Goal: Task Accomplishment & Management: Use online tool/utility

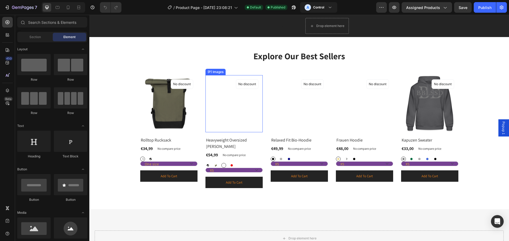
scroll to position [318, 0]
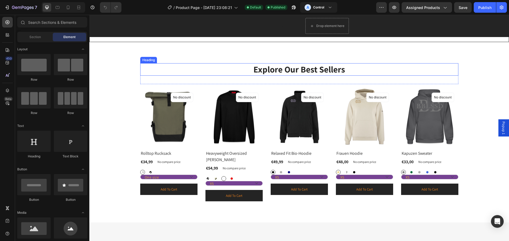
click at [228, 69] on p "Explore Our Best Sellers" at bounding box center [299, 69] width 317 height 11
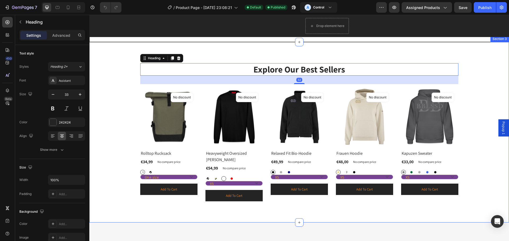
click at [476, 65] on div "Explore Our Best Sellers Heading 32 Row (P) Images No discount Not be displayed…" at bounding box center [298, 132] width 411 height 138
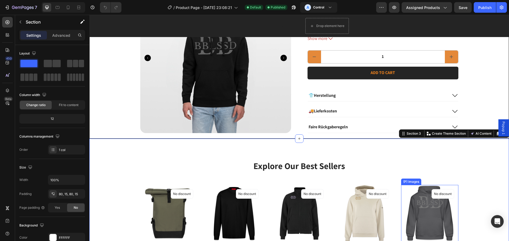
scroll to position [212, 0]
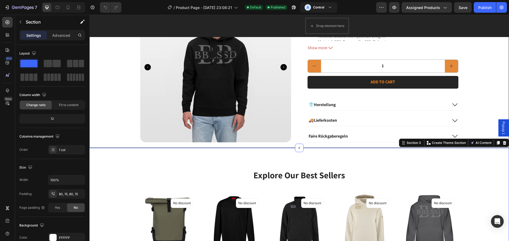
click at [268, 171] on p "Explore Our Best Sellers" at bounding box center [299, 175] width 317 height 11
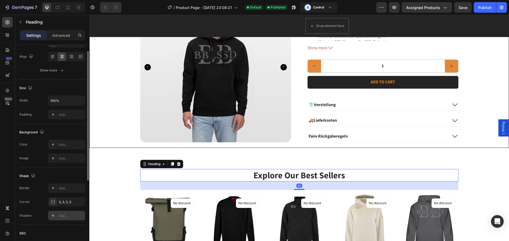
scroll to position [132, 0]
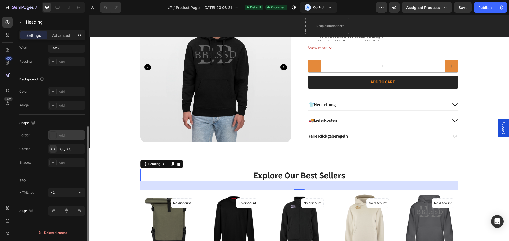
click at [70, 131] on div "Add..." at bounding box center [66, 136] width 37 height 10
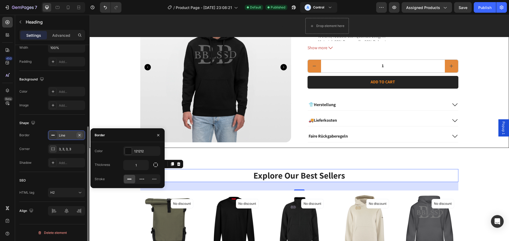
click at [79, 135] on icon "button" at bounding box center [79, 135] width 2 height 2
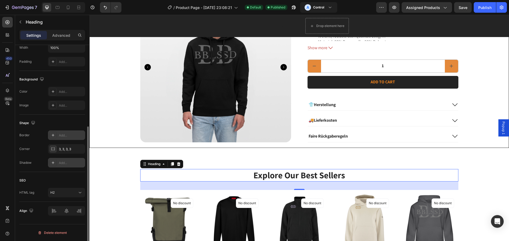
click at [59, 167] on div "Add..." at bounding box center [66, 163] width 37 height 10
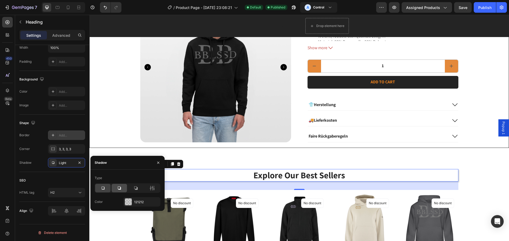
click at [121, 187] on icon at bounding box center [119, 188] width 5 height 5
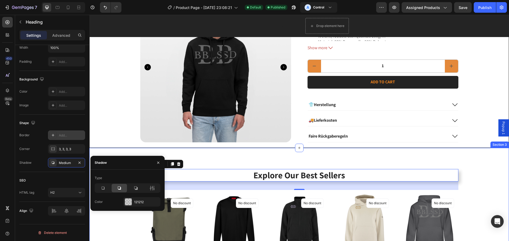
click at [266, 157] on div "Explore Our Best Sellers Heading 32 Row (P) Images No discount Not be displayed…" at bounding box center [298, 238] width 419 height 181
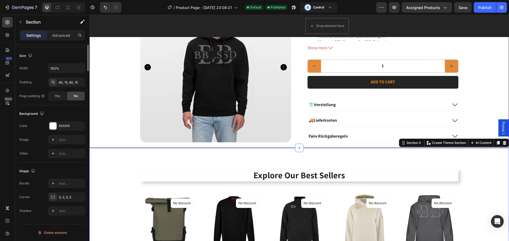
scroll to position [0, 0]
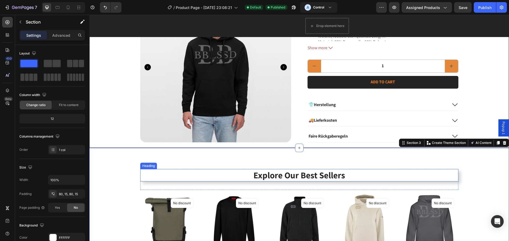
click at [350, 174] on p "Explore Our Best Sellers" at bounding box center [299, 175] width 317 height 11
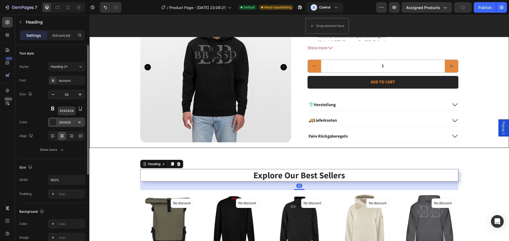
click at [60, 121] on div "242424" at bounding box center [66, 122] width 15 height 5
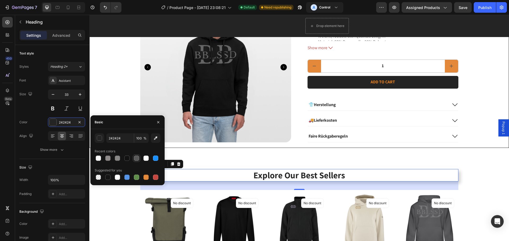
click at [136, 161] on div at bounding box center [136, 158] width 6 height 6
click at [159, 161] on div at bounding box center [128, 158] width 66 height 7
click at [153, 158] on div at bounding box center [155, 158] width 6 height 6
click at [137, 158] on div at bounding box center [136, 158] width 5 height 5
type input "595959"
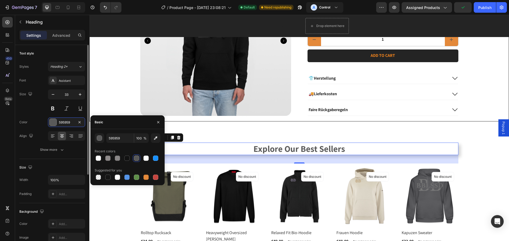
scroll to position [26, 0]
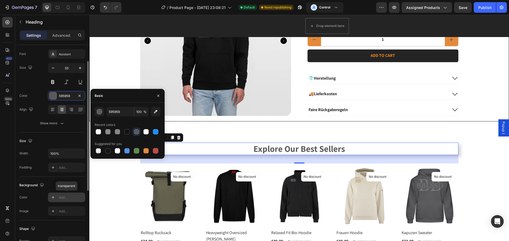
click at [75, 197] on div "Add..." at bounding box center [71, 198] width 25 height 5
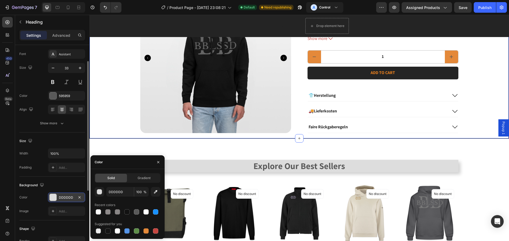
scroll to position [238, 0]
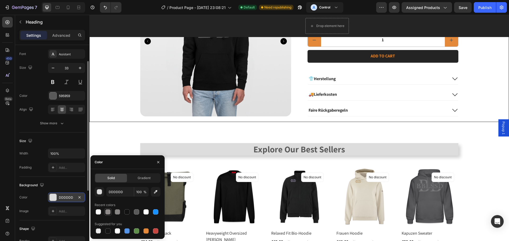
click at [109, 212] on div at bounding box center [107, 212] width 5 height 5
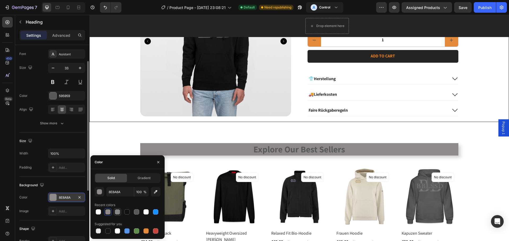
click at [119, 213] on div at bounding box center [117, 212] width 5 height 5
click at [136, 214] on div at bounding box center [136, 212] width 5 height 5
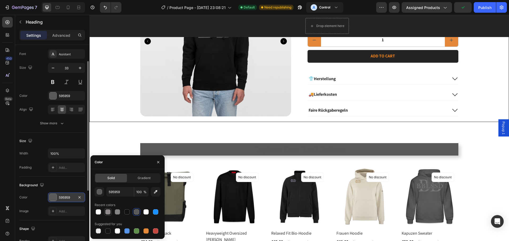
click at [111, 214] on div at bounding box center [107, 212] width 7 height 7
type input "8E8A8A"
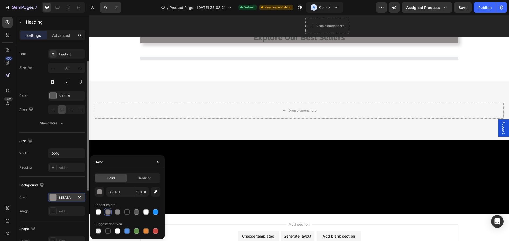
scroll to position [265, 0]
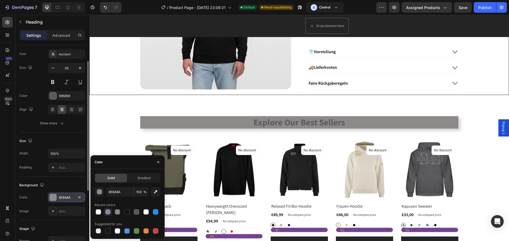
click at [411, 123] on p "Explore Our Best Sellers" at bounding box center [299, 122] width 317 height 11
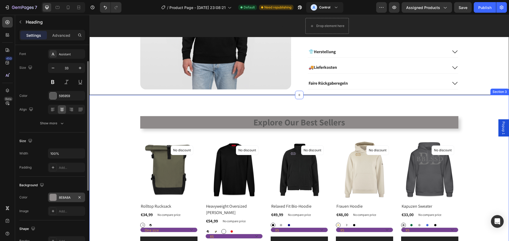
click at [124, 120] on div "Explore Our Best Sellers Heading Row (P) Images No discount Not be displayed wh…" at bounding box center [298, 185] width 411 height 138
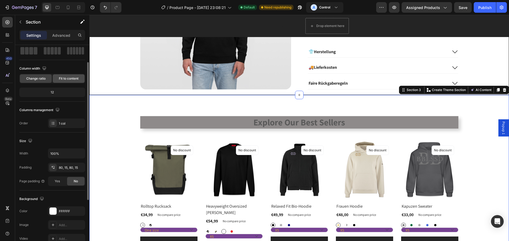
scroll to position [0, 0]
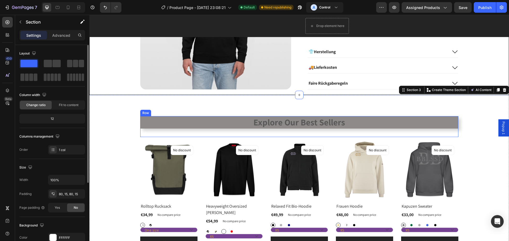
click at [176, 122] on p "Explore Our Best Sellers" at bounding box center [299, 122] width 317 height 11
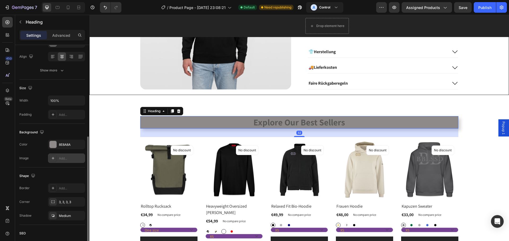
scroll to position [106, 0]
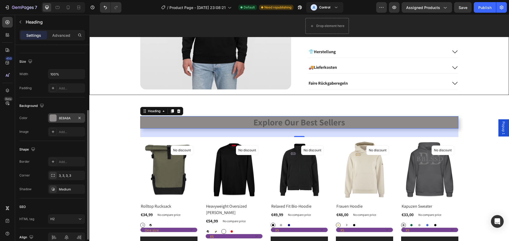
click at [66, 122] on div "8E8A8A" at bounding box center [66, 118] width 37 height 10
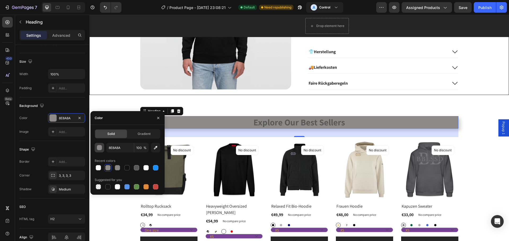
click at [97, 148] on div "button" at bounding box center [99, 147] width 5 height 5
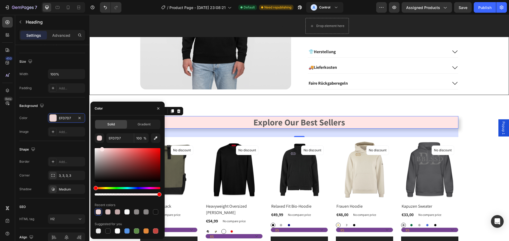
drag, startPoint x: 98, startPoint y: 165, endPoint x: 102, endPoint y: 148, distance: 16.5
click at [102, 148] on div at bounding box center [102, 149] width 4 height 4
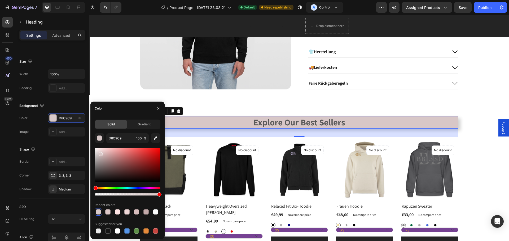
type input "D8C7C7"
drag, startPoint x: 102, startPoint y: 150, endPoint x: 100, endPoint y: 153, distance: 3.6
click at [100, 153] on div at bounding box center [101, 154] width 4 height 4
click at [415, 114] on div "Explore Our Best Sellers Heading 32 Row (P) Images No discount Not be displayed…" at bounding box center [298, 185] width 419 height 181
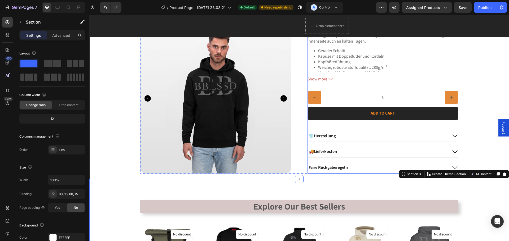
scroll to position [186, 0]
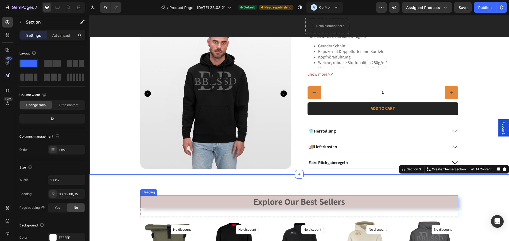
click at [362, 200] on h2 "Explore Our Best Sellers" at bounding box center [299, 202] width 318 height 12
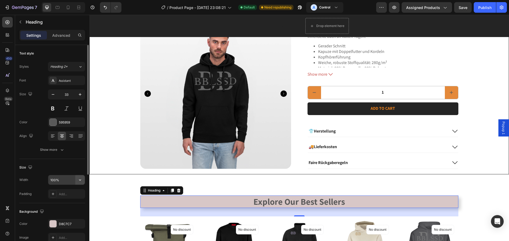
click at [81, 179] on icon "button" at bounding box center [79, 180] width 5 height 5
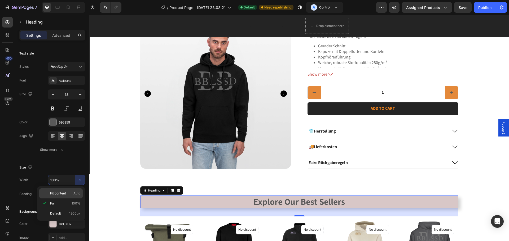
click at [69, 193] on p "Fit content Auto" at bounding box center [65, 193] width 30 height 5
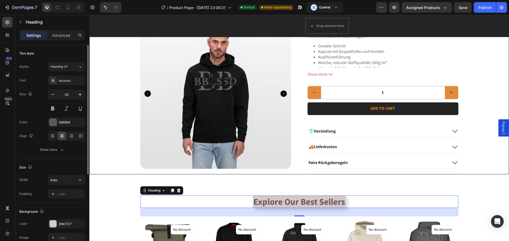
scroll to position [26, 0]
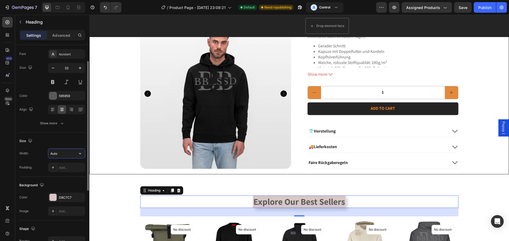
click at [65, 154] on input "Auto" at bounding box center [66, 154] width 37 height 10
click at [81, 155] on icon "button" at bounding box center [79, 153] width 5 height 5
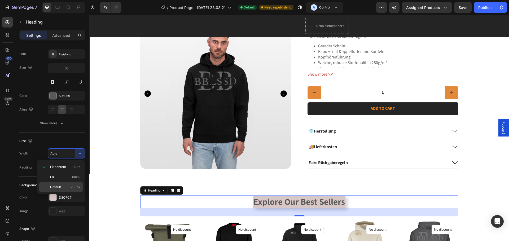
click at [69, 186] on p "Default 1200px" at bounding box center [65, 187] width 30 height 5
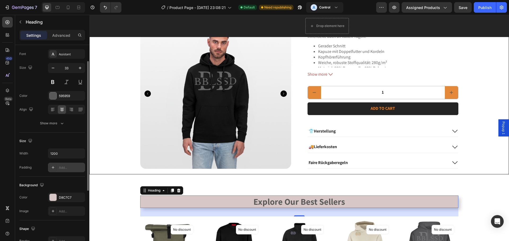
click at [73, 167] on div "Add..." at bounding box center [71, 168] width 25 height 5
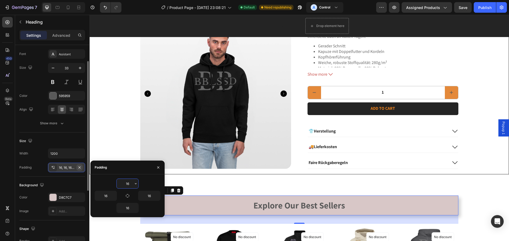
click at [78, 167] on icon "button" at bounding box center [79, 168] width 4 height 4
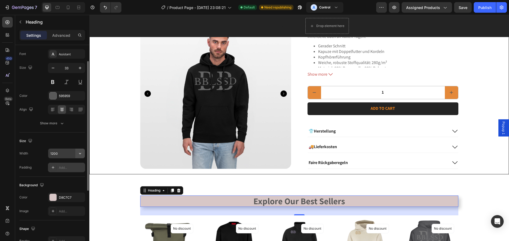
click at [77, 156] on button "button" at bounding box center [80, 154] width 10 height 10
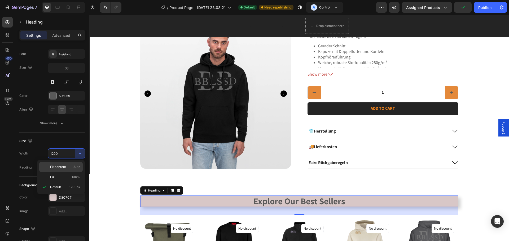
click at [78, 172] on div "Fit content Auto" at bounding box center [60, 177] width 43 height 10
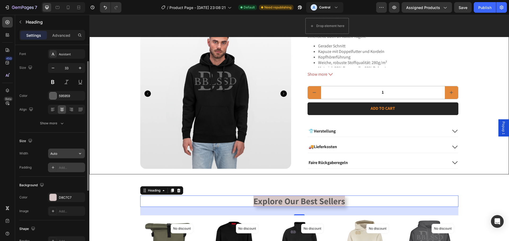
click at [83, 152] on button "button" at bounding box center [80, 154] width 10 height 10
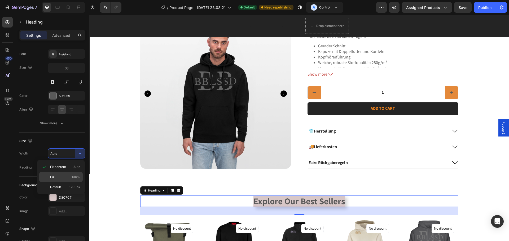
click at [69, 179] on p "Full 100%" at bounding box center [65, 177] width 30 height 5
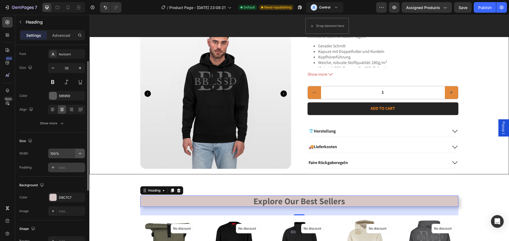
click at [79, 153] on icon "button" at bounding box center [79, 153] width 5 height 5
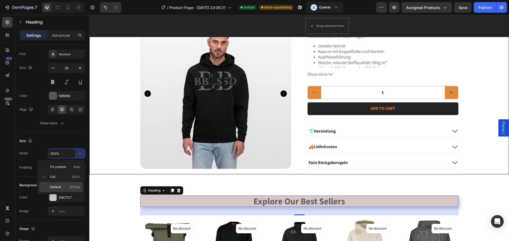
click at [65, 189] on p "Default 1200px" at bounding box center [65, 187] width 30 height 5
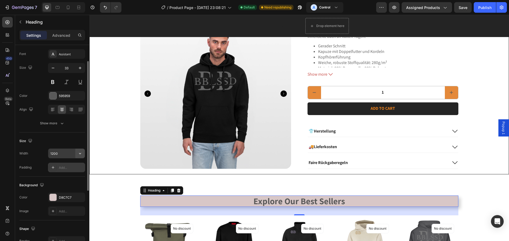
click at [81, 154] on icon "button" at bounding box center [79, 153] width 5 height 5
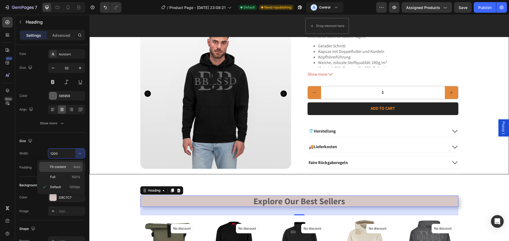
click at [77, 165] on span "Auto" at bounding box center [76, 167] width 7 height 5
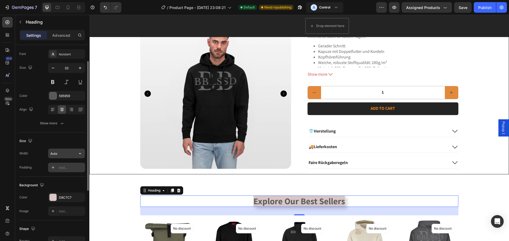
click at [80, 153] on icon "button" at bounding box center [79, 153] width 5 height 5
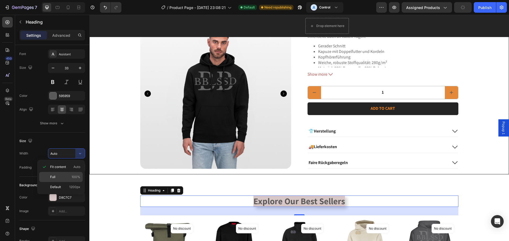
click at [72, 182] on div "Full 100%" at bounding box center [60, 187] width 43 height 10
type input "100%"
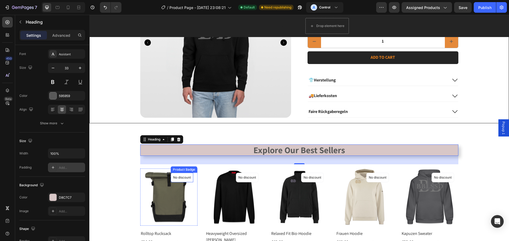
scroll to position [239, 0]
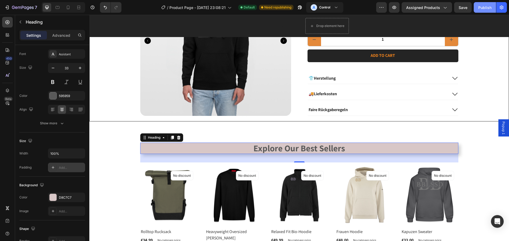
click at [485, 12] on button "Publish" at bounding box center [484, 7] width 22 height 11
click at [340, 5] on button "A Control" at bounding box center [324, 7] width 37 height 11
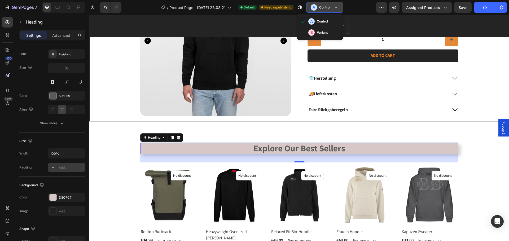
click at [340, 5] on button "A Control" at bounding box center [324, 7] width 37 height 11
click at [341, 6] on button "A Control" at bounding box center [324, 7] width 37 height 11
click at [356, 8] on div "/ Product Page - Aug 14, 23:08:21 Default Need republishing A Control" at bounding box center [251, 7] width 250 height 11
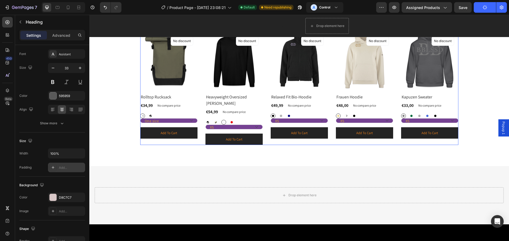
scroll to position [373, 0]
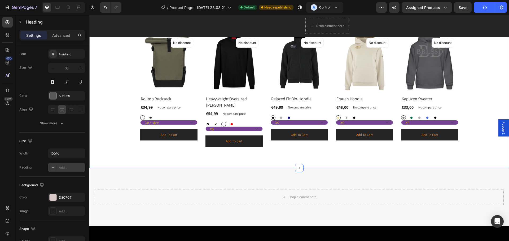
click at [123, 105] on div "Explore Our Best Sellers Heading 32 Row (P) Images No discount Not be displayed…" at bounding box center [298, 78] width 411 height 137
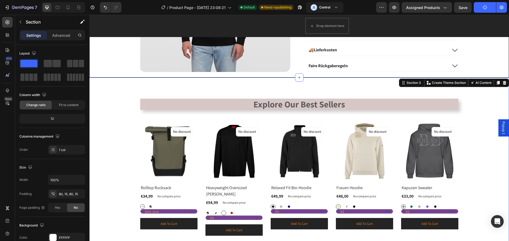
scroll to position [293, 0]
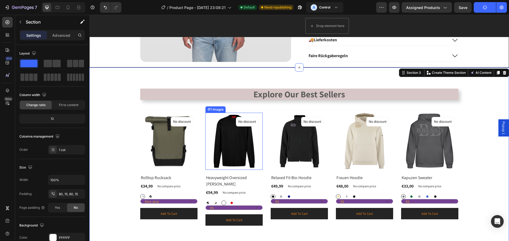
click at [205, 123] on img at bounding box center [233, 141] width 57 height 57
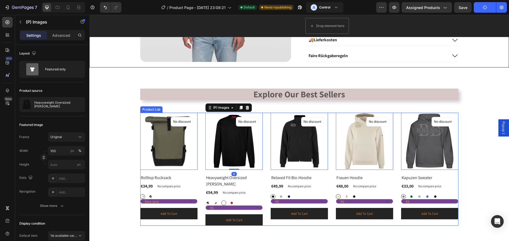
click at [198, 116] on div "(P) Images 0 No discount Not be displayed when published Product Badge Row Roll…" at bounding box center [299, 169] width 318 height 113
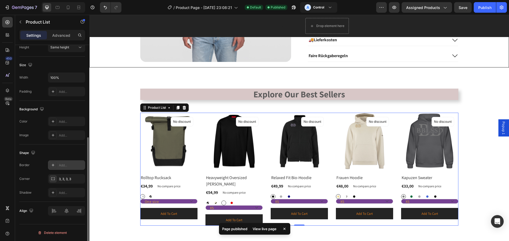
scroll to position [138, 0]
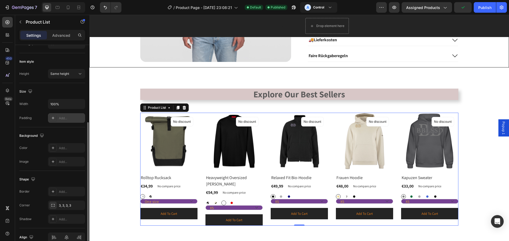
click at [70, 117] on div "Add..." at bounding box center [71, 118] width 25 height 5
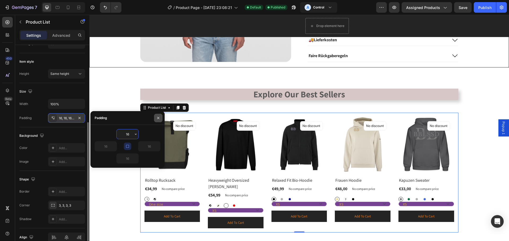
click at [162, 119] on button "button" at bounding box center [158, 118] width 8 height 8
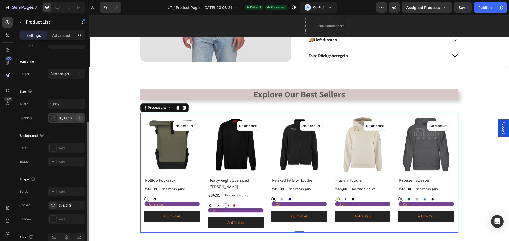
click at [81, 119] on icon "button" at bounding box center [79, 118] width 4 height 4
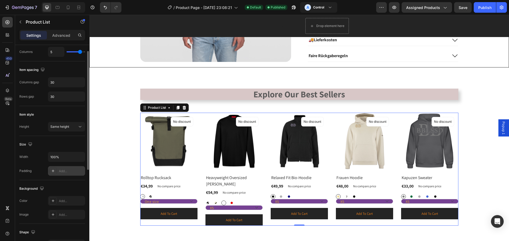
scroll to position [32, 0]
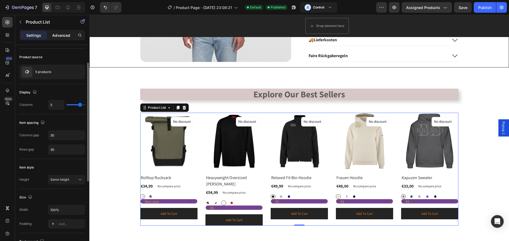
click at [57, 38] on div "Advanced" at bounding box center [61, 35] width 26 height 8
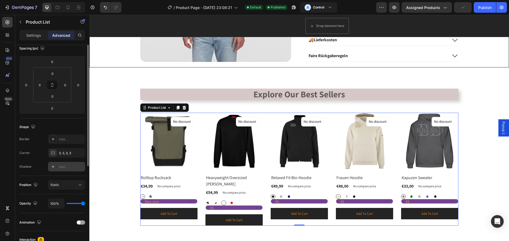
scroll to position [0, 0]
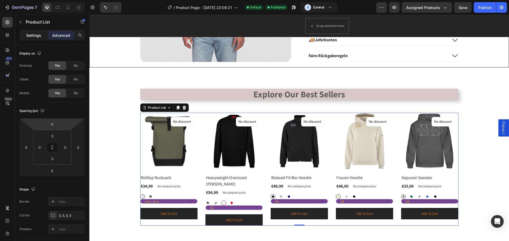
click at [37, 37] on p "Settings" at bounding box center [33, 36] width 15 height 6
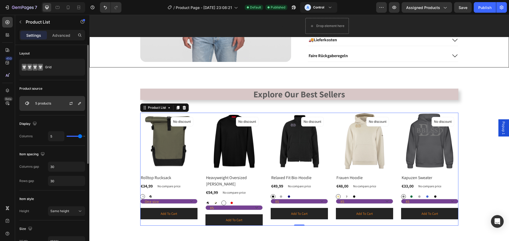
click at [61, 104] on div at bounding box center [72, 103] width 23 height 14
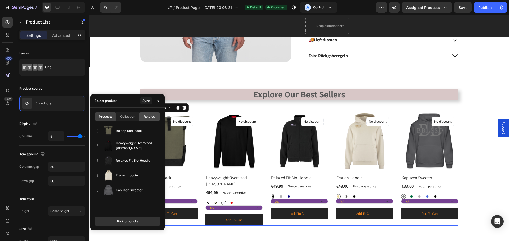
click at [151, 116] on span "Related" at bounding box center [149, 116] width 11 height 5
type input "10000"
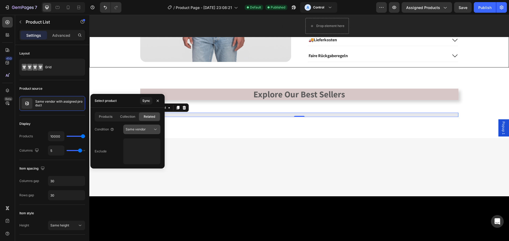
click at [156, 129] on icon at bounding box center [155, 129] width 5 height 5
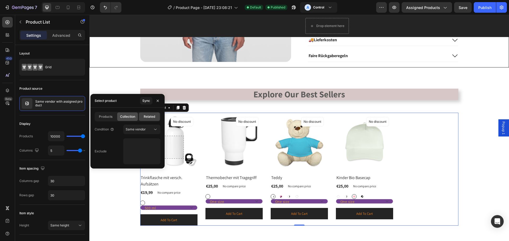
radio input "false"
radio input "true"
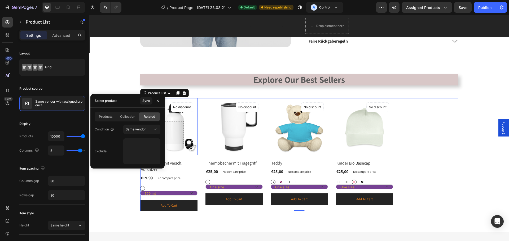
scroll to position [320, 0]
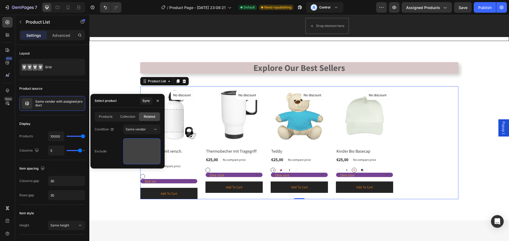
click at [133, 145] on textarea at bounding box center [141, 152] width 37 height 26
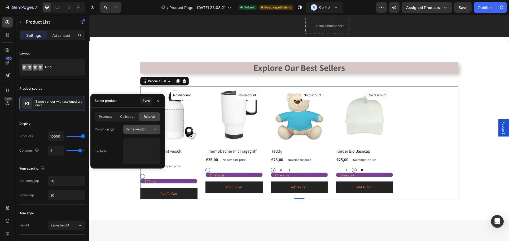
click at [147, 126] on button "Same vendor" at bounding box center [141, 130] width 37 height 10
click at [155, 130] on icon at bounding box center [155, 129] width 5 height 5
click at [132, 115] on span "Collection" at bounding box center [127, 116] width 15 height 5
select select "S"
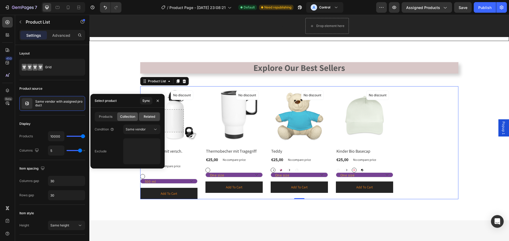
select select "XXL"
select select "152/164 (12-14 Jahre)"
select select "110/116 (5-6 Jahre)"
select select "41"
select select "M"
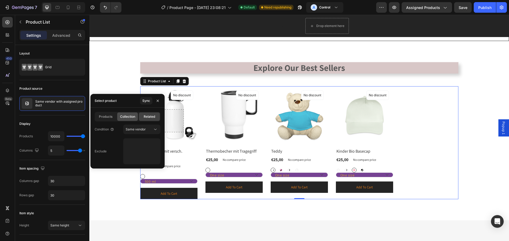
select select "L"
select select "S"
select select "M"
select select "74 (6-9 M.)"
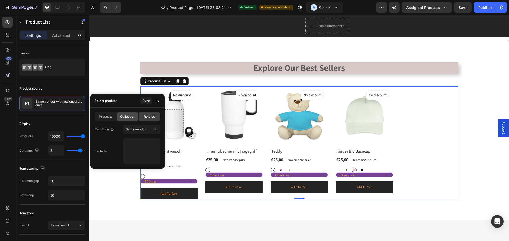
select select "74 (6-9 M.)"
select select "S"
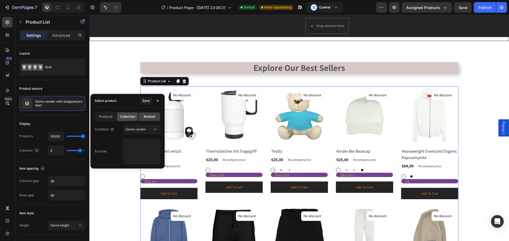
radio input "true"
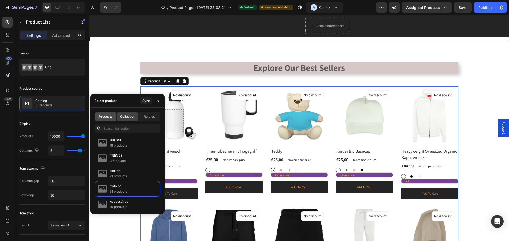
click at [107, 116] on span "Products" at bounding box center [106, 116] width 14 height 5
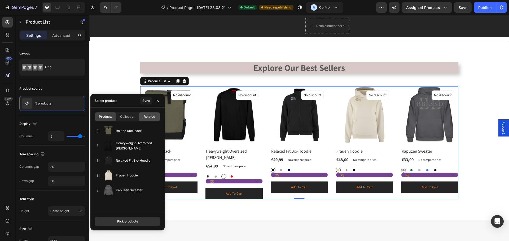
click at [153, 114] on div "Related" at bounding box center [149, 117] width 21 height 8
type input "10000"
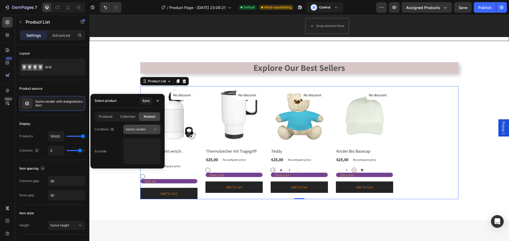
click at [145, 128] on span "Same vendor" at bounding box center [136, 129] width 20 height 4
click at [145, 126] on button "Same vendor" at bounding box center [141, 130] width 37 height 10
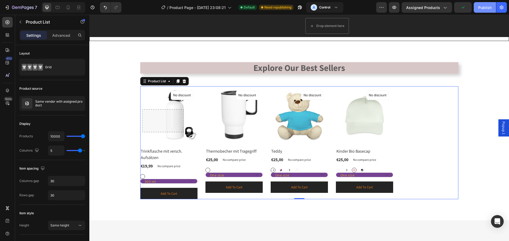
click at [485, 7] on div "Publish" at bounding box center [484, 8] width 13 height 6
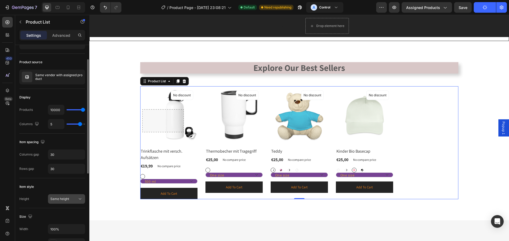
click at [69, 200] on span "Same height" at bounding box center [59, 199] width 19 height 4
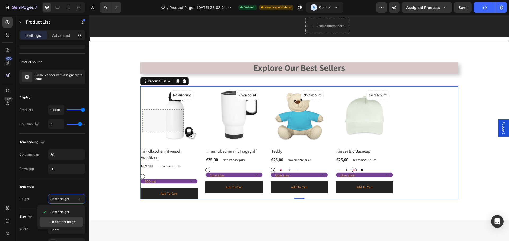
click at [0, 0] on div "Fit content height" at bounding box center [0, 0] width 0 height 0
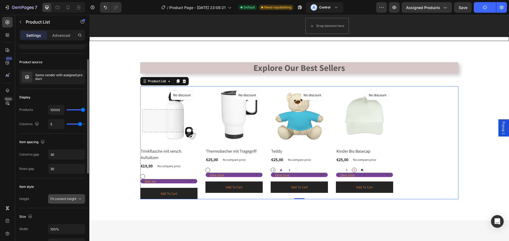
click at [72, 195] on button "Fit content height" at bounding box center [66, 199] width 37 height 10
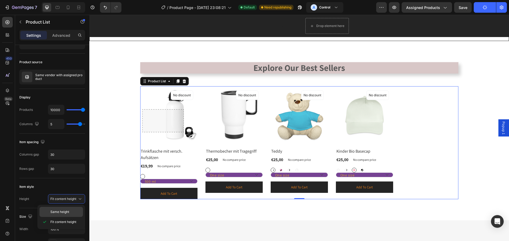
click at [66, 212] on span "Same height" at bounding box center [59, 212] width 19 height 5
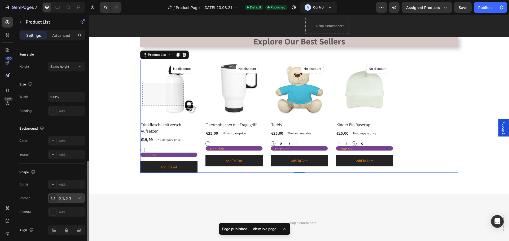
scroll to position [178, 0]
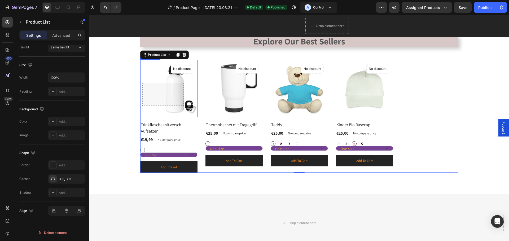
click at [166, 99] on img at bounding box center [168, 88] width 57 height 57
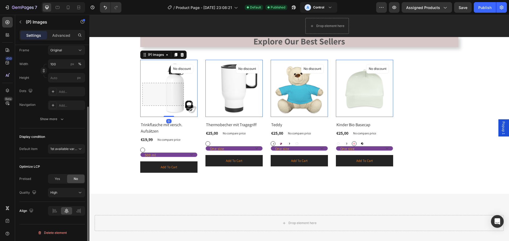
scroll to position [0, 0]
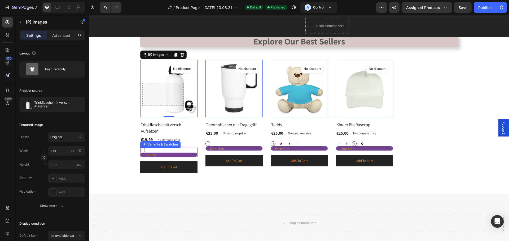
click at [161, 156] on select "500 ml" at bounding box center [168, 155] width 57 height 5
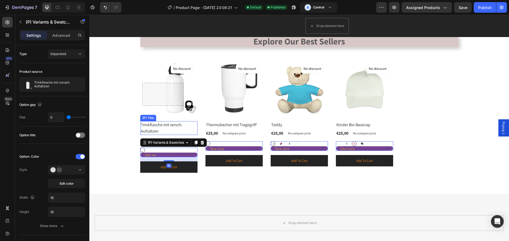
click at [161, 124] on h2 "Trinkflasche mit versch. Aufsätzen" at bounding box center [168, 128] width 57 height 14
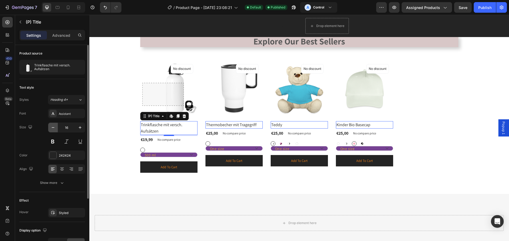
click at [50, 125] on icon "button" at bounding box center [52, 127] width 5 height 5
type input "15"
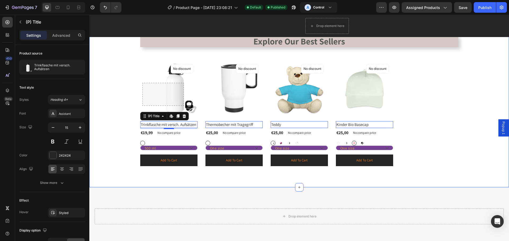
click at [181, 179] on div "Explore Our Best Sellers Heading Row (P) Images No discount Not be displayed wh…" at bounding box center [298, 101] width 419 height 173
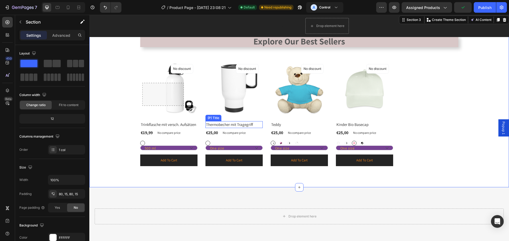
click at [214, 124] on h2 "Thermobecher mit Tragegriff" at bounding box center [233, 124] width 57 height 7
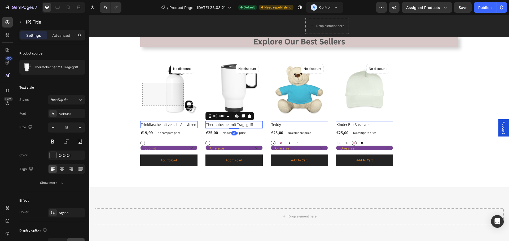
click at [158, 127] on h2 "Trinkflasche mit versch. Aufsätzen" at bounding box center [168, 124] width 57 height 7
click at [213, 124] on h2 "Thermobecher mit Tragegriff" at bounding box center [233, 124] width 57 height 7
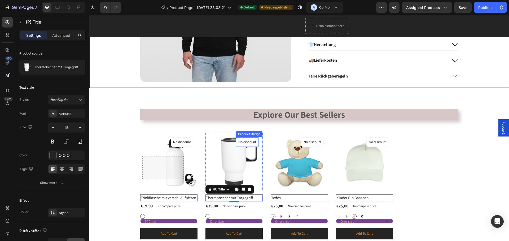
scroll to position [267, 0]
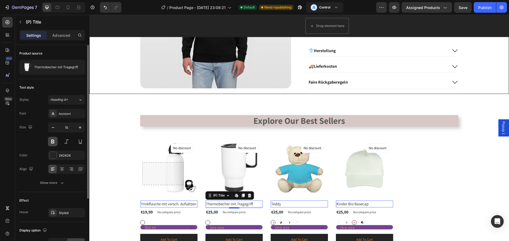
click at [55, 142] on button at bounding box center [53, 142] width 10 height 10
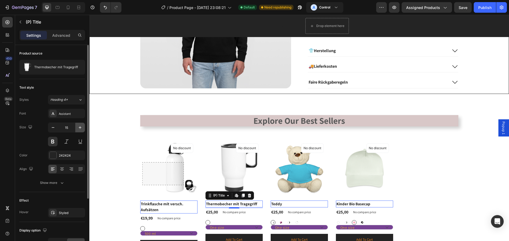
click at [79, 128] on icon "button" at bounding box center [80, 127] width 3 height 3
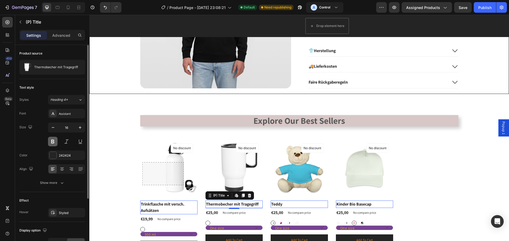
click at [56, 140] on button at bounding box center [53, 142] width 10 height 10
click at [53, 131] on button "button" at bounding box center [53, 128] width 10 height 10
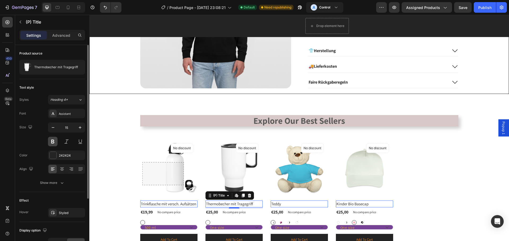
click at [55, 141] on button at bounding box center [53, 142] width 10 height 10
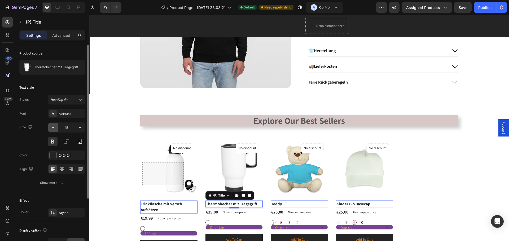
click at [53, 129] on icon "button" at bounding box center [52, 127] width 5 height 5
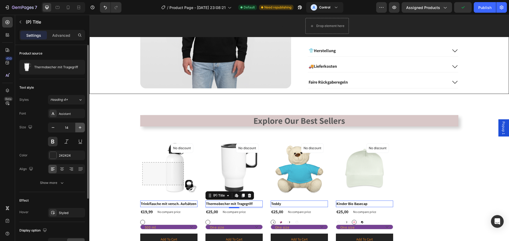
click at [80, 129] on icon "button" at bounding box center [79, 127] width 5 height 5
type input "15"
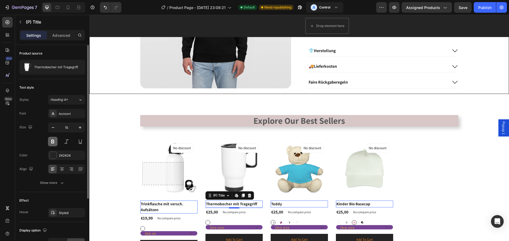
click at [54, 141] on button at bounding box center [53, 142] width 10 height 10
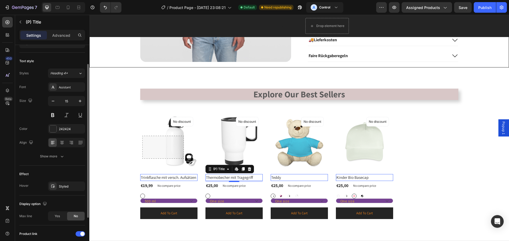
scroll to position [53, 0]
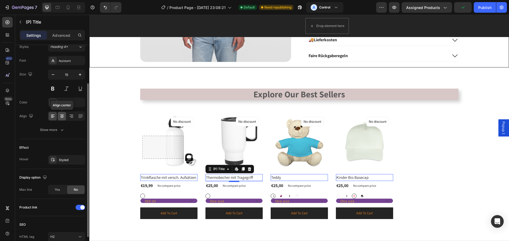
click at [64, 116] on icon at bounding box center [61, 116] width 5 height 5
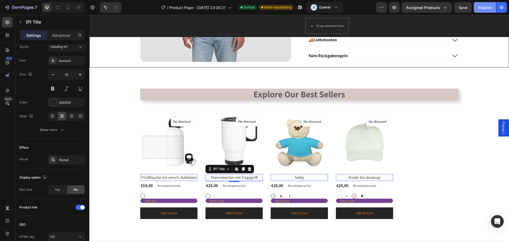
click at [486, 10] on div "Publish" at bounding box center [484, 8] width 13 height 6
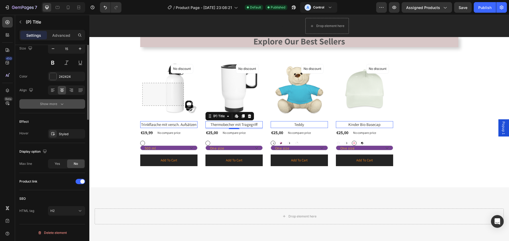
scroll to position [0, 0]
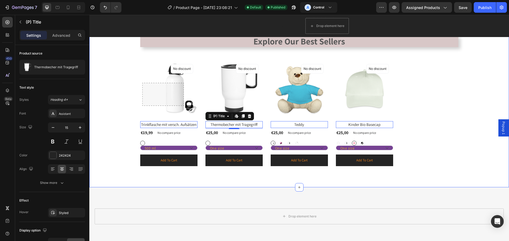
click at [126, 89] on div "Explore Our Best Sellers Heading Row (P) Images No discount Not be displayed wh…" at bounding box center [298, 101] width 411 height 131
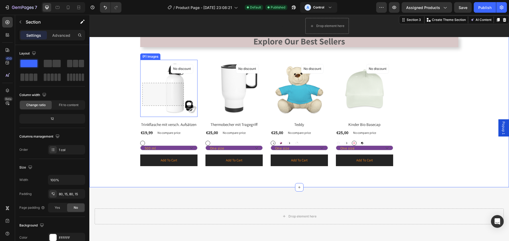
click at [181, 85] on img at bounding box center [168, 88] width 57 height 57
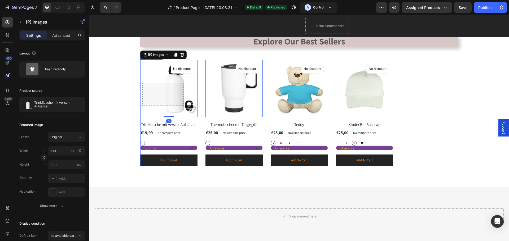
click at [201, 77] on div "(P) Images 0 No discount Not be displayed when published Product Badge Row Trin…" at bounding box center [299, 113] width 318 height 107
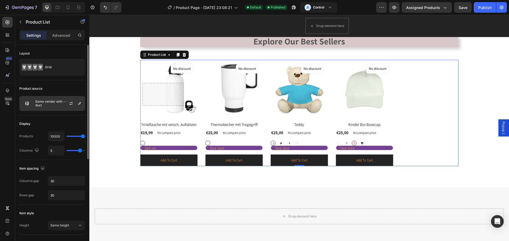
click at [43, 107] on p "Same vendor with assigned product" at bounding box center [58, 103] width 47 height 7
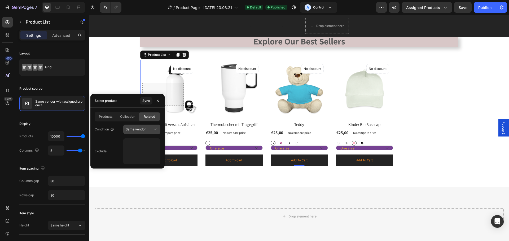
click at [143, 129] on span "Same vendor" at bounding box center [136, 129] width 20 height 4
click at [132, 144] on span "Same collection" at bounding box center [138, 142] width 24 height 5
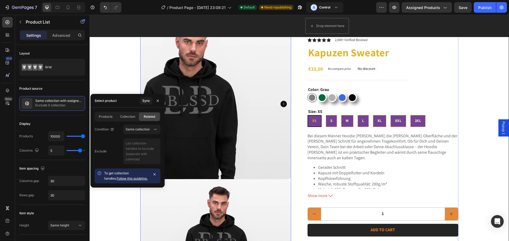
scroll to position [43, 0]
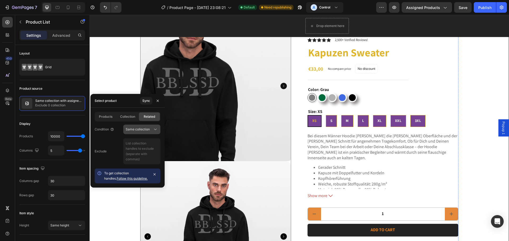
click at [144, 130] on span "Same collection" at bounding box center [138, 129] width 24 height 4
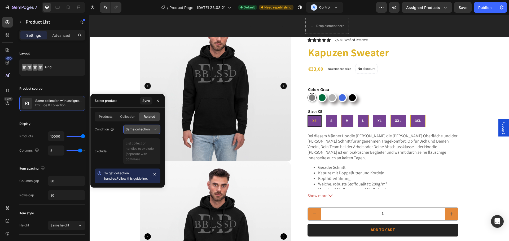
scroll to position [320, 0]
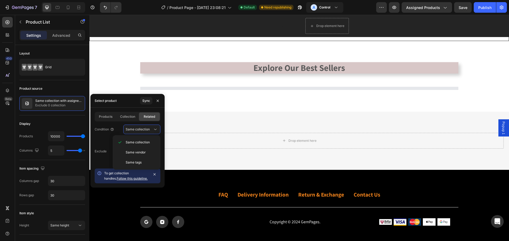
click at [130, 103] on div "Select product Sync" at bounding box center [127, 101] width 74 height 14
drag, startPoint x: 159, startPoint y: 99, endPoint x: 106, endPoint y: 78, distance: 57.3
click at [159, 99] on icon "button" at bounding box center [158, 101] width 4 height 4
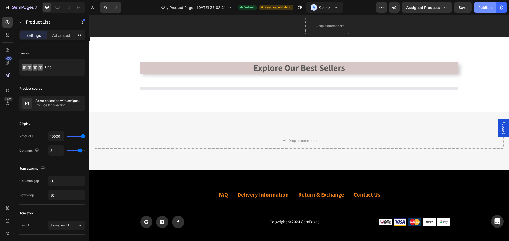
click at [482, 8] on div "Publish" at bounding box center [484, 8] width 13 height 6
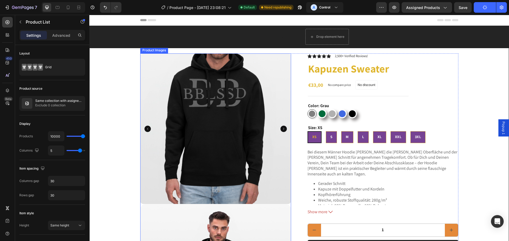
scroll to position [88, 0]
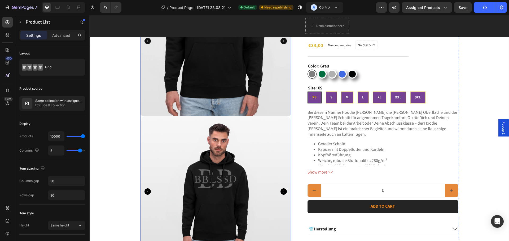
select select "S"
select select "XXL"
select select "152/164 (12-14 Jahre)"
select select "110/116 (5-6 Jahre)"
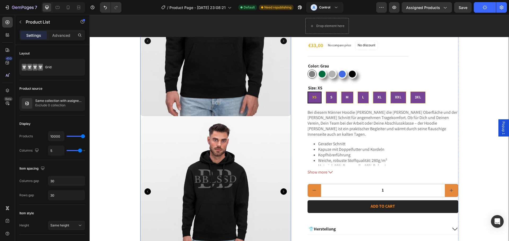
select select "41"
select select "M"
select select "L"
select select "S"
select select "M"
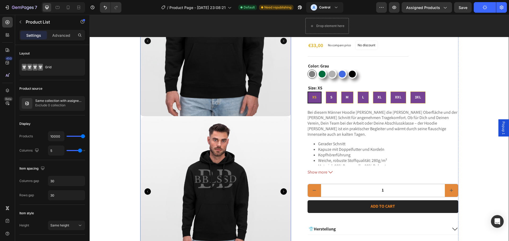
select select "M"
select select "74 (6-9 M.)"
select select "S"
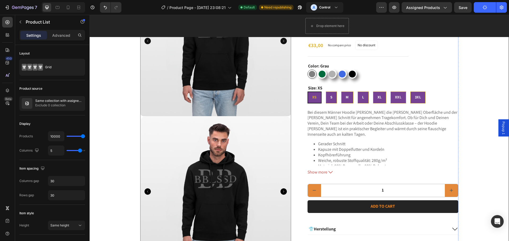
radio input "false"
radio input "true"
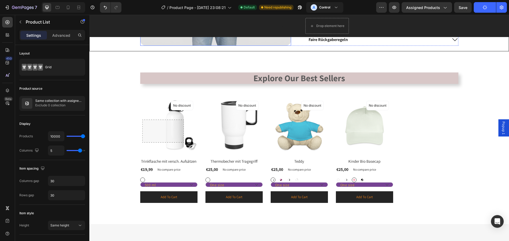
scroll to position [318, 0]
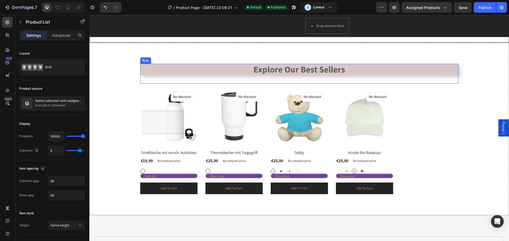
click at [361, 81] on div "Explore Our Best Sellers Heading" at bounding box center [299, 74] width 318 height 20
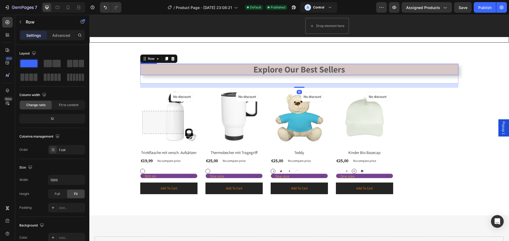
click at [369, 63] on div "Explore Our Best Sellers Heading Row 16 (P) Images No discount Not be displayed…" at bounding box center [298, 129] width 419 height 173
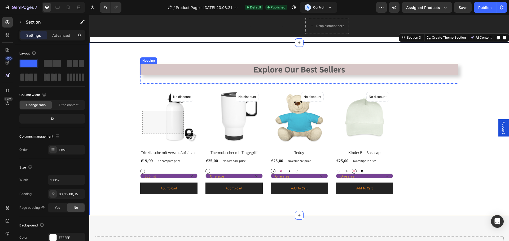
click at [310, 68] on h2 "Explore Our Best Sellers" at bounding box center [299, 69] width 318 height 11
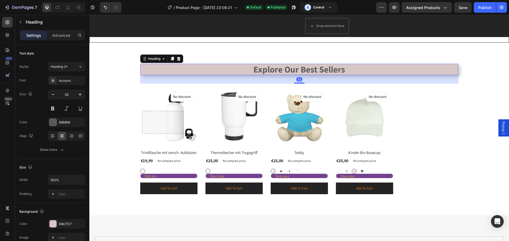
click at [310, 68] on h2 "Explore Our Best Sellers" at bounding box center [299, 69] width 318 height 11
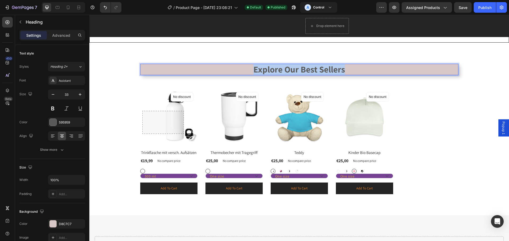
click at [310, 68] on p "Explore Our Best Sellers" at bounding box center [299, 69] width 318 height 11
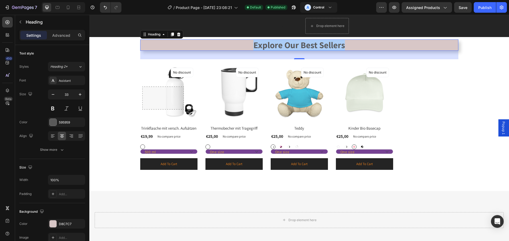
scroll to position [344, 0]
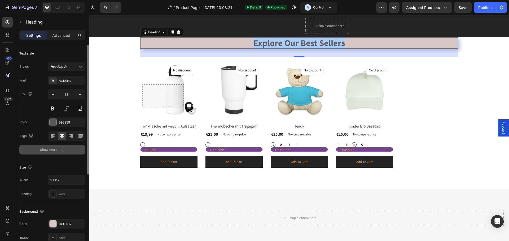
click at [32, 203] on div "Text style Styles Heading 2* Font Assistant Size 33 Color 595959 Align Show more" at bounding box center [52, 225] width 66 height 44
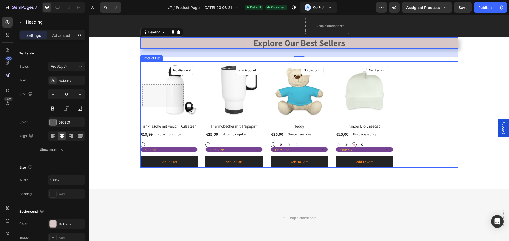
click at [201, 70] on div "(P) Images No discount Not be displayed when published Product Badge Row Trinkf…" at bounding box center [299, 114] width 318 height 107
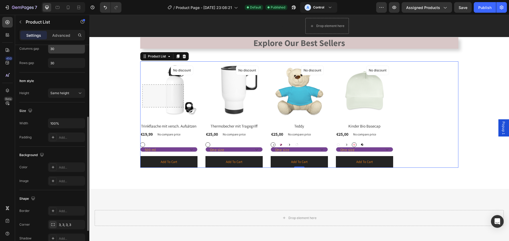
scroll to position [79, 0]
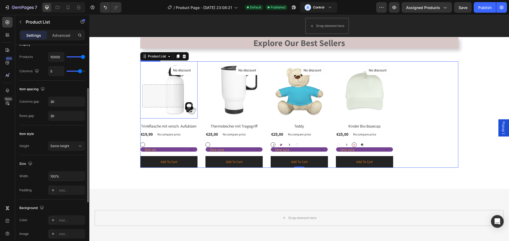
click at [151, 91] on img at bounding box center [168, 89] width 57 height 57
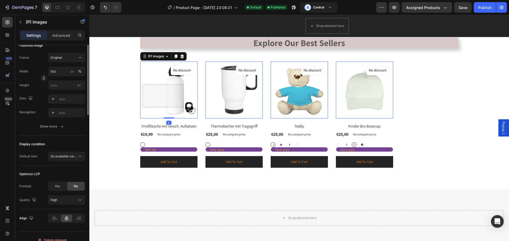
scroll to position [0, 0]
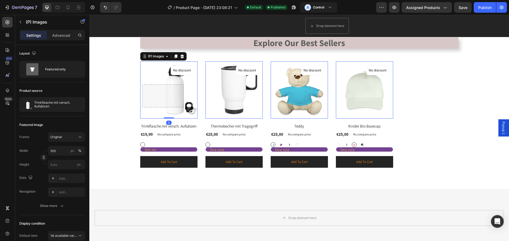
click at [148, 68] on img at bounding box center [168, 89] width 57 height 57
click at [198, 71] on div "(P) Images 0 No discount Not be displayed when published Product Badge Row Trin…" at bounding box center [299, 114] width 318 height 107
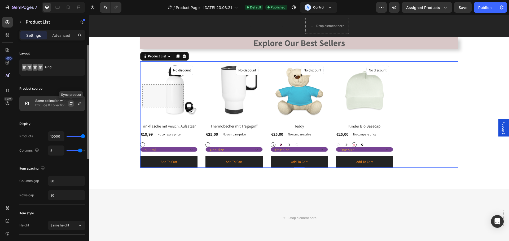
click at [72, 102] on icon "button" at bounding box center [71, 103] width 4 height 4
click at [42, 106] on p "Exclude 0 collection" at bounding box center [58, 105] width 47 height 5
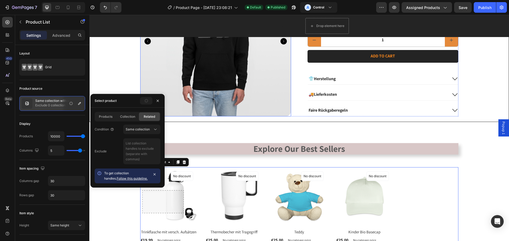
scroll to position [212, 0]
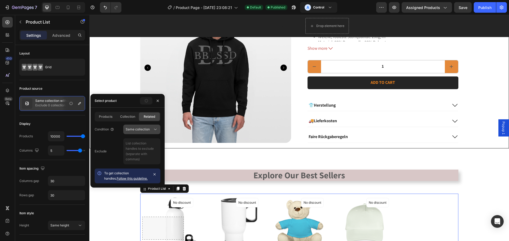
click at [136, 131] on span "Same collection" at bounding box center [138, 129] width 24 height 4
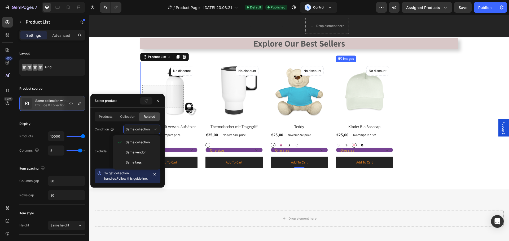
scroll to position [344, 0]
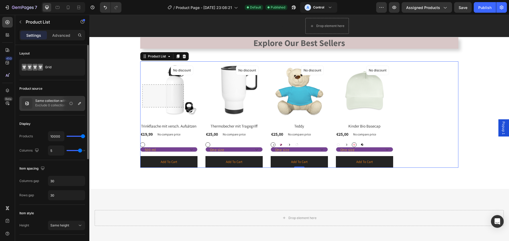
click at [55, 105] on p "Exclude 0 collection" at bounding box center [58, 105] width 47 height 5
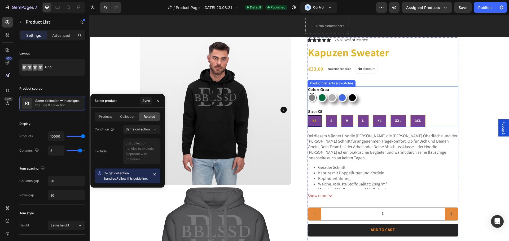
scroll to position [0, 0]
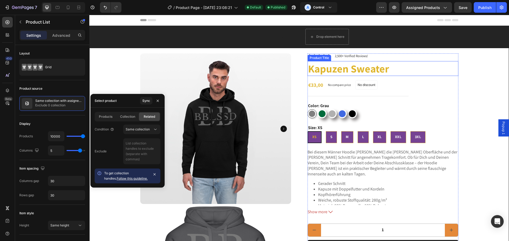
click at [402, 72] on h1 "Kapuzen Sweater" at bounding box center [382, 68] width 151 height 15
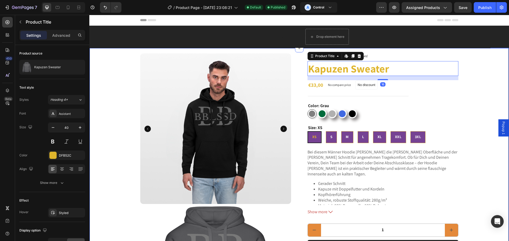
click at [483, 74] on div "Product Images Icon Icon Icon Icon Icon Icon List 2,500+ Verified Reviews! Text…" at bounding box center [299, 205] width 408 height 302
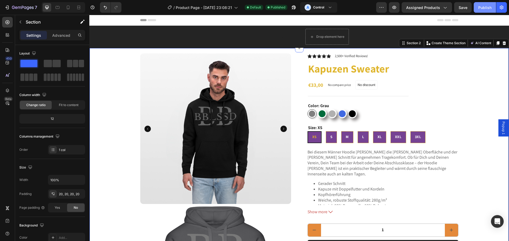
click at [478, 8] on div "Publish" at bounding box center [484, 8] width 13 height 6
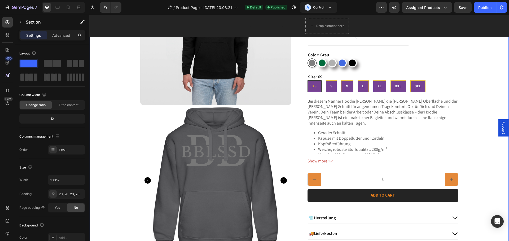
scroll to position [318, 0]
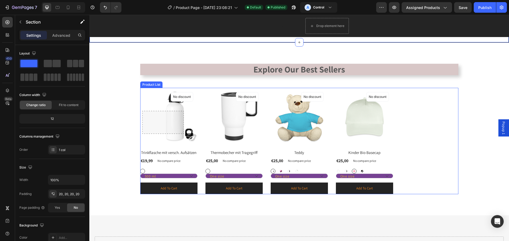
click at [199, 130] on div "(P) Images No discount Not be displayed when published Product Badge Row Trinkf…" at bounding box center [299, 141] width 318 height 107
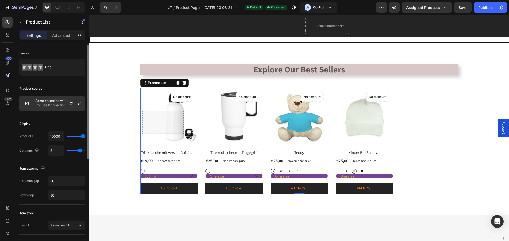
click at [41, 100] on p "Same collection with assigned product" at bounding box center [58, 101] width 47 height 4
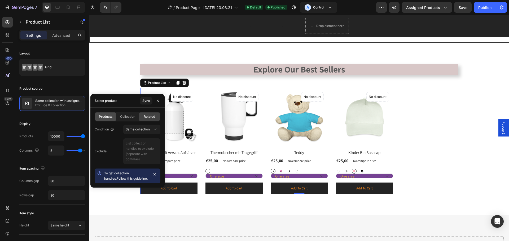
click at [106, 114] on span "Products" at bounding box center [106, 116] width 14 height 5
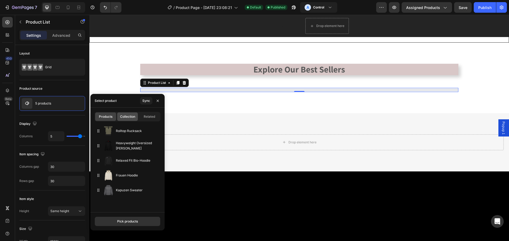
click at [125, 114] on span "Collection" at bounding box center [127, 116] width 15 height 5
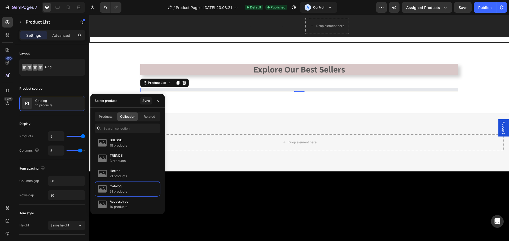
type input "10000"
select select "S"
select select "XXL"
select select "152/164 (12-14 Jahre)"
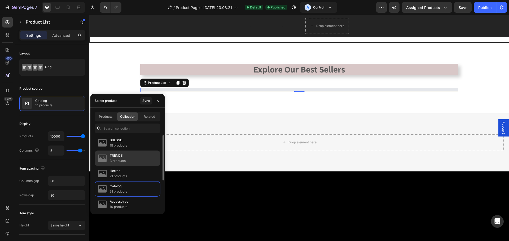
select select "110/116 (5-6 Jahre)"
select select "41"
select select "M"
select select "L"
select select "S"
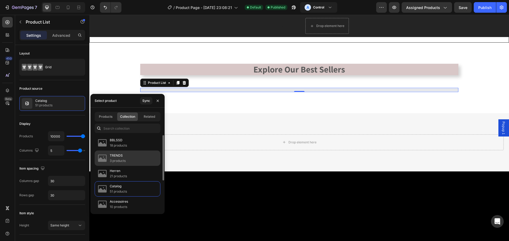
select select "M"
select select "74 (6-9 M.)"
select select "S"
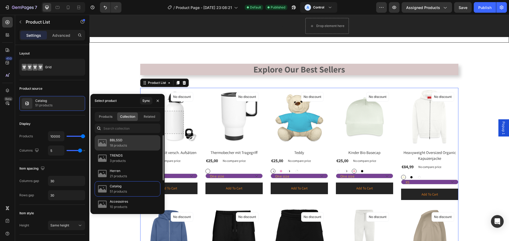
click at [120, 142] on p "BBLSSD" at bounding box center [118, 140] width 17 height 5
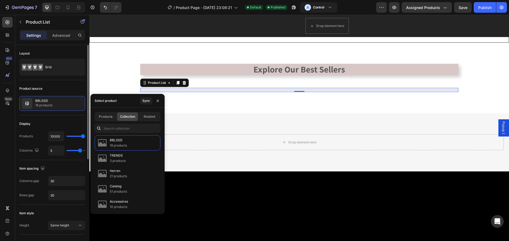
select select "M"
select select "L"
select select "M"
select select "XXL"
select select "S"
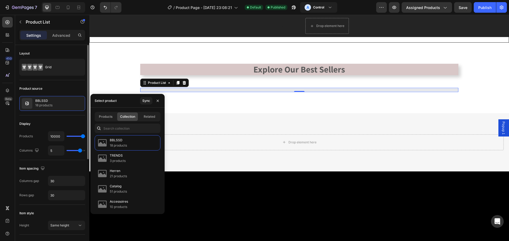
select select "S"
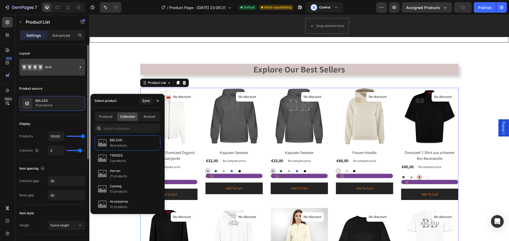
click at [57, 69] on div "Grid" at bounding box center [61, 67] width 32 height 12
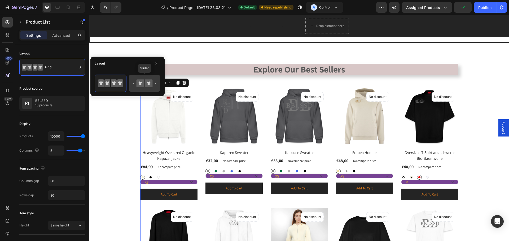
click at [141, 80] on icon at bounding box center [140, 83] width 8 height 8
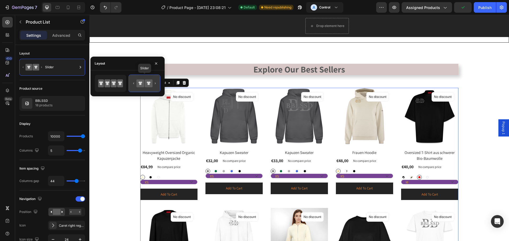
select select "M"
select select "L"
select select "M"
select select "XXL"
select select "S"
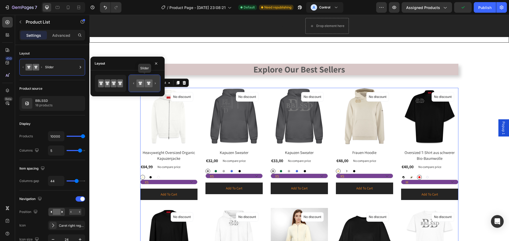
select select "S"
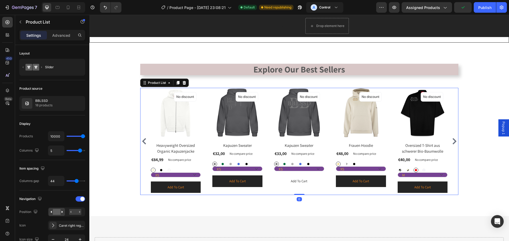
drag, startPoint x: 295, startPoint y: 194, endPoint x: 295, endPoint y: 185, distance: 9.0
click at [295, 185] on div "(P) Images No discount Not be displayed when published Product Badge Row Heavyw…" at bounding box center [299, 141] width 318 height 107
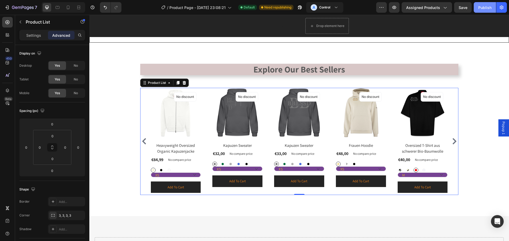
click at [492, 6] on button "Publish" at bounding box center [484, 7] width 22 height 11
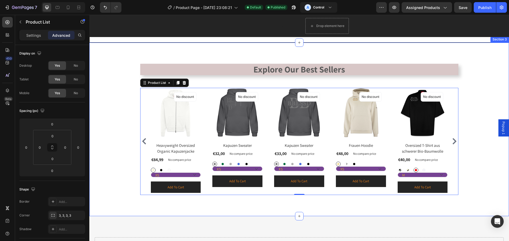
drag, startPoint x: 239, startPoint y: 206, endPoint x: 283, endPoint y: 82, distance: 131.6
click at [239, 206] on div "Explore Our Best Sellers Heading Row (P) Images No discount Not be displayed wh…" at bounding box center [298, 130] width 419 height 174
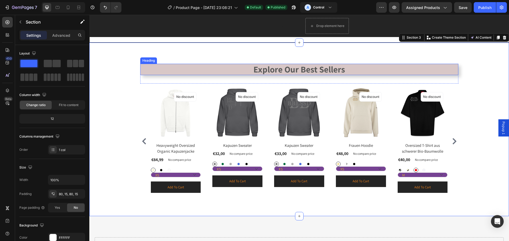
click at [264, 74] on h2 "Explore Our Best Sellers" at bounding box center [299, 69] width 318 height 11
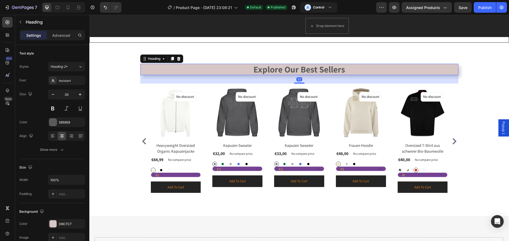
click at [254, 69] on h2 "Explore Our Best Sellers" at bounding box center [299, 69] width 318 height 11
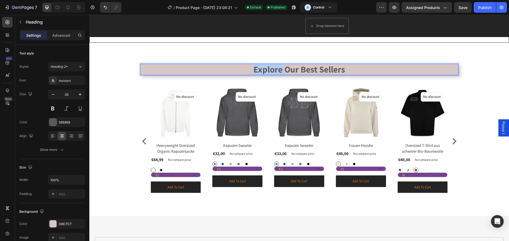
click at [254, 69] on p "Explore Our Best Sellers" at bounding box center [299, 69] width 318 height 11
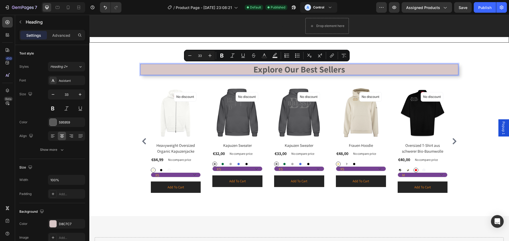
click at [343, 73] on p "Explore Our Best Sellers" at bounding box center [299, 69] width 318 height 11
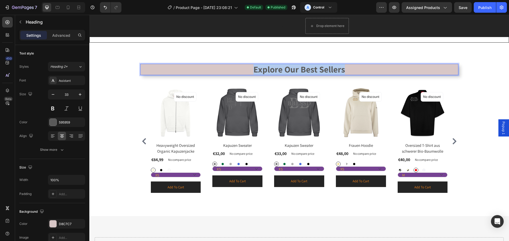
drag, startPoint x: 344, startPoint y: 69, endPoint x: 202, endPoint y: 73, distance: 142.1
click at [202, 73] on p "Explore Our Best Sellers" at bounding box center [299, 69] width 318 height 11
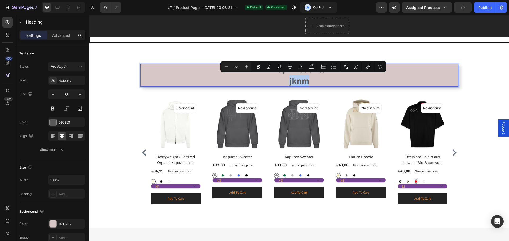
drag, startPoint x: 321, startPoint y: 82, endPoint x: 241, endPoint y: 81, distance: 79.8
click at [264, 82] on p "Top-Produkte jknm" at bounding box center [299, 75] width 318 height 23
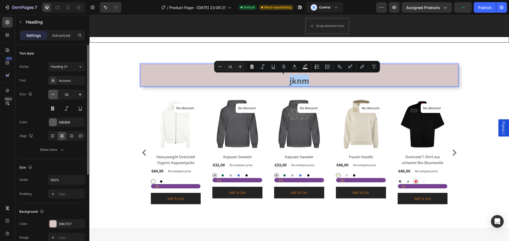
click at [51, 93] on icon "button" at bounding box center [52, 94] width 5 height 5
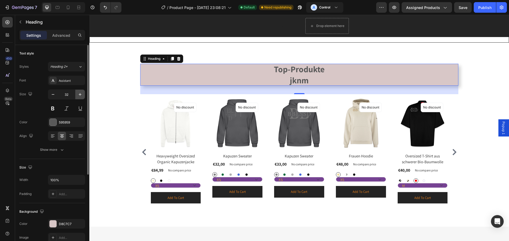
click at [79, 95] on icon "button" at bounding box center [79, 94] width 5 height 5
type input "33"
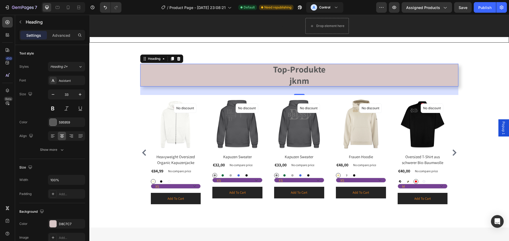
click at [307, 83] on p "Top-Produkte jknm" at bounding box center [299, 75] width 318 height 23
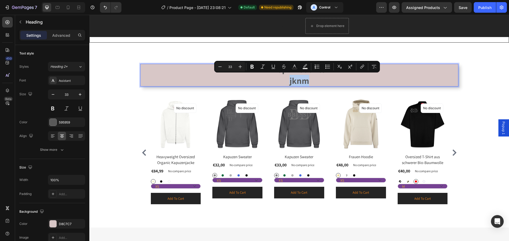
drag, startPoint x: 308, startPoint y: 81, endPoint x: 271, endPoint y: 81, distance: 37.4
click at [276, 84] on p "Top-Produkte jknm" at bounding box center [299, 75] width 318 height 23
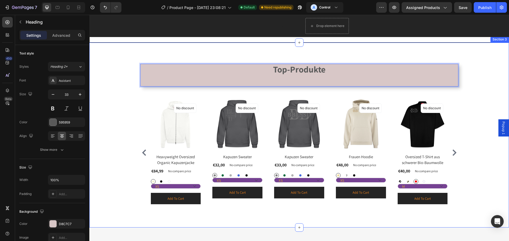
click at [109, 70] on div "Top-Produkte Heading 32 Row (P) Images No discount Not be displayed when publis…" at bounding box center [298, 135] width 411 height 143
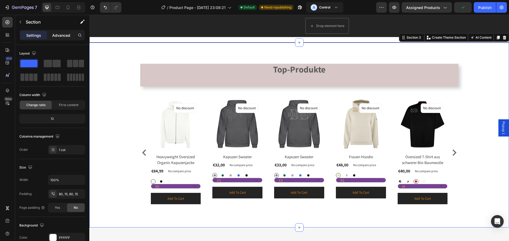
click at [59, 34] on p "Advanced" at bounding box center [61, 36] width 18 height 6
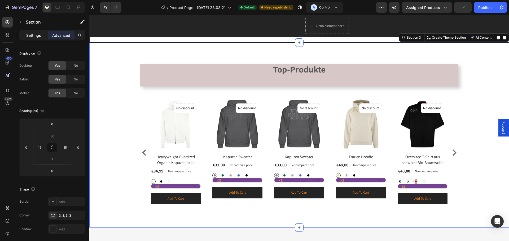
click at [33, 38] on div "Settings" at bounding box center [33, 35] width 26 height 8
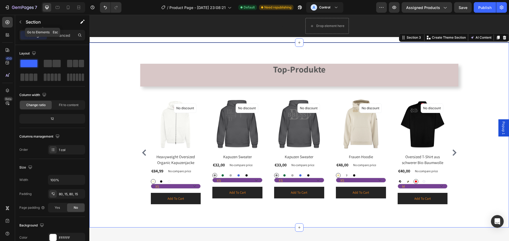
click at [27, 25] on div "Section" at bounding box center [42, 22] width 55 height 14
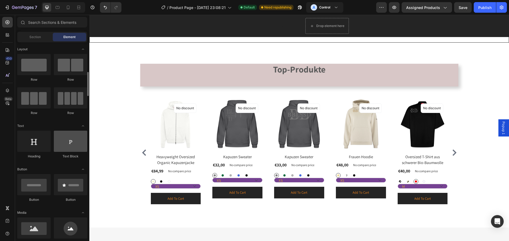
scroll to position [26, 0]
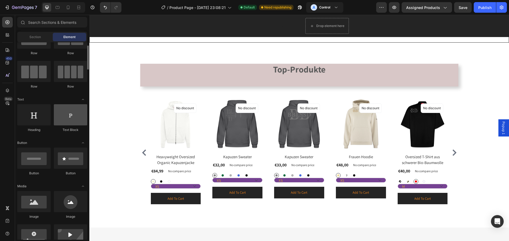
click at [64, 120] on div at bounding box center [70, 114] width 33 height 21
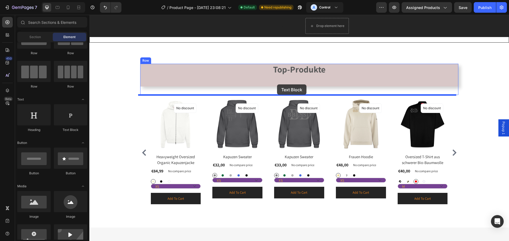
drag, startPoint x: 153, startPoint y: 135, endPoint x: 277, endPoint y: 85, distance: 133.6
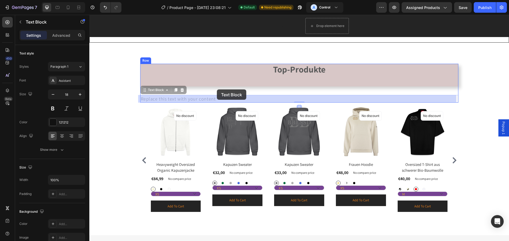
drag, startPoint x: 153, startPoint y: 92, endPoint x: 217, endPoint y: 90, distance: 64.2
click at [217, 90] on div "Header Text Block Drop element here Row Sticky Product Images Icon Icon Icon Ic…" at bounding box center [298, 70] width 419 height 747
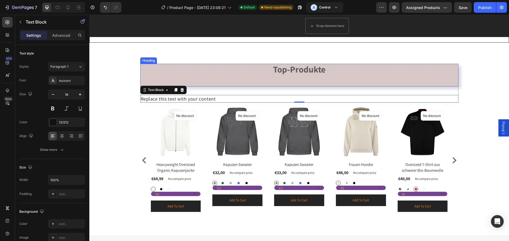
click at [334, 73] on p "Top-Produkte" at bounding box center [299, 75] width 318 height 23
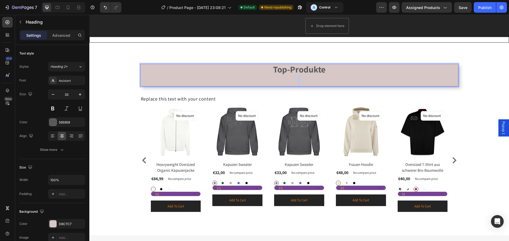
click at [296, 80] on p "Top-Produkte" at bounding box center [299, 75] width 318 height 23
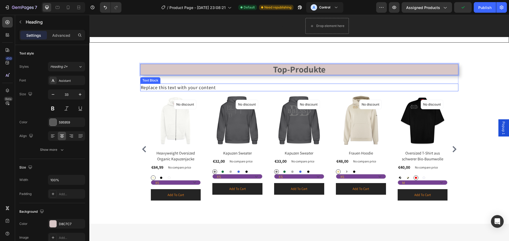
click at [207, 88] on div "Replace this text with your content" at bounding box center [299, 88] width 318 height 8
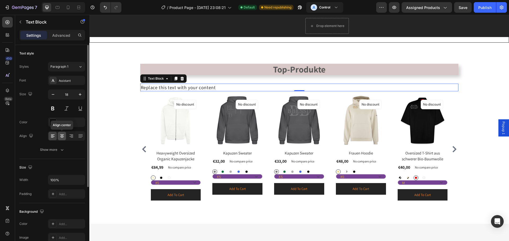
click at [65, 138] on div at bounding box center [62, 136] width 8 height 8
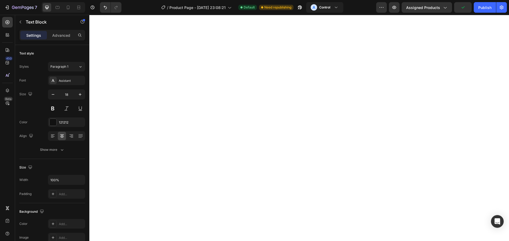
select select "M"
select select "L"
select select "M"
select select "XXL"
select select "S"
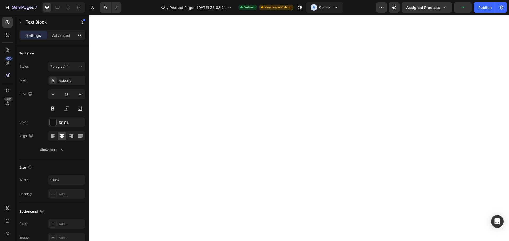
select select "S"
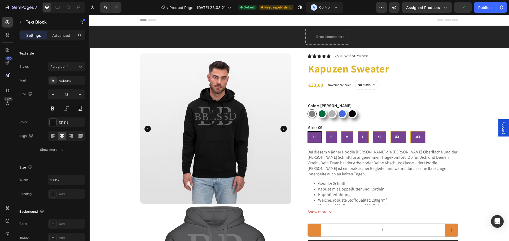
scroll to position [318, 0]
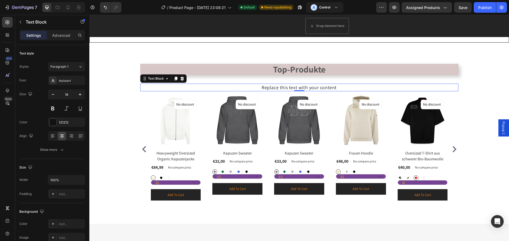
click at [270, 88] on div "Replace this text with your content" at bounding box center [299, 88] width 318 height 8
click at [270, 88] on p "Replace this text with your content" at bounding box center [299, 87] width 317 height 7
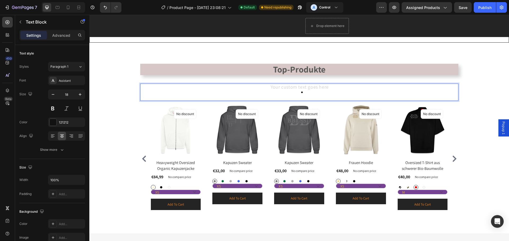
click at [307, 91] on li "Rich Text Editor. Editing area: main" at bounding box center [304, 92] width 306 height 7
click at [307, 88] on div "Rich Text Editor. Editing area: main" at bounding box center [299, 92] width 318 height 17
click at [305, 91] on li "Rich Text Editor. Editing area: main" at bounding box center [304, 92] width 306 height 7
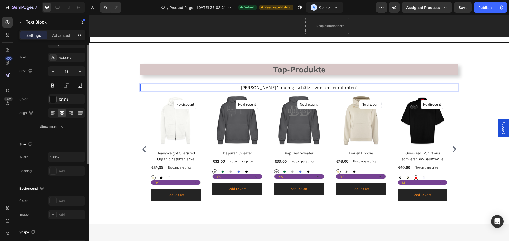
scroll to position [0, 0]
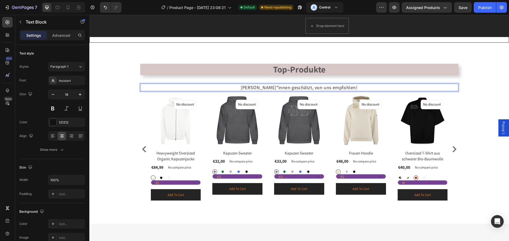
click at [158, 88] on p "Von Kund*innen geschätzt, von uns empfohlen!" at bounding box center [299, 87] width 317 height 7
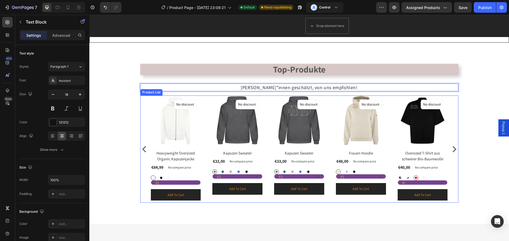
click at [131, 109] on div "Top-Produkte Heading Von Kund*innen geschätzt, von uns empfohlen! Text Block 0 …" at bounding box center [298, 133] width 411 height 139
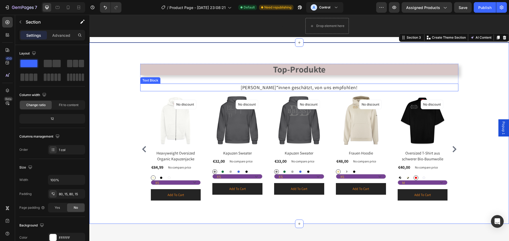
click at [150, 88] on p "Von Kund*innen geschätzt, von uns empfohlen!" at bounding box center [299, 87] width 317 height 7
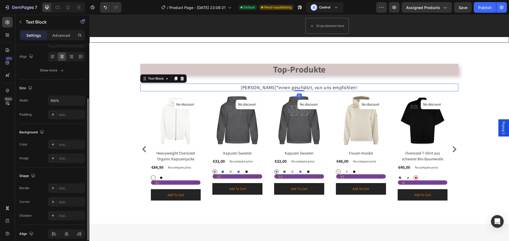
scroll to position [103, 0]
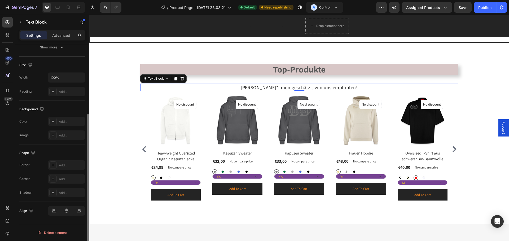
click at [61, 33] on p "Advanced" at bounding box center [61, 36] width 18 height 6
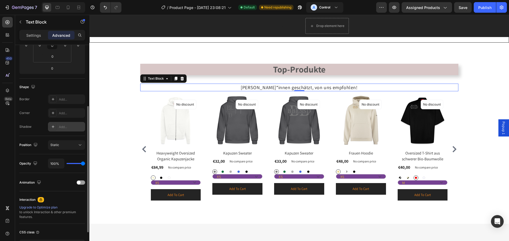
scroll to position [142, 0]
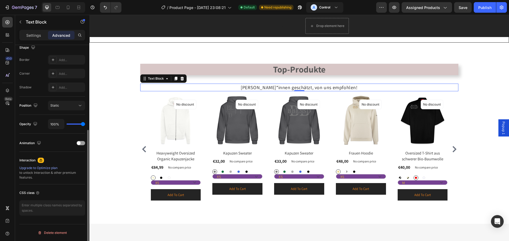
type input "26%"
type input "26"
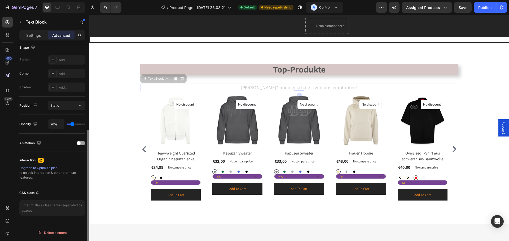
type input "13%"
type input "13"
type input "9%"
type input "9"
type input "11%"
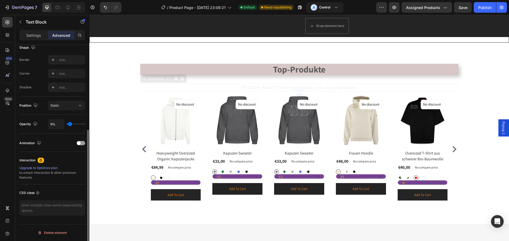
type input "11"
type input "15%"
type input "15"
type input "17%"
type input "17"
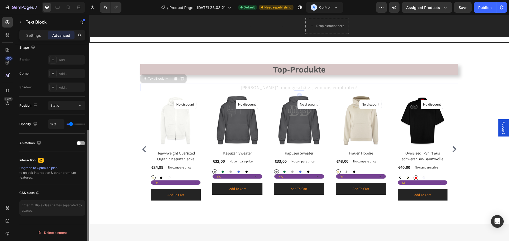
type input "28%"
drag, startPoint x: 82, startPoint y: 124, endPoint x: 73, endPoint y: 126, distance: 9.1
type input "28"
click at [73, 125] on input "range" at bounding box center [76, 124] width 19 height 1
click at [486, 7] on div "Publish" at bounding box center [484, 8] width 13 height 6
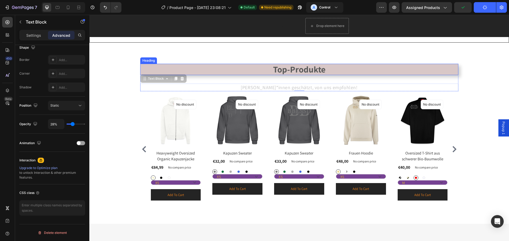
click at [261, 69] on p "Top-Produkte" at bounding box center [299, 69] width 318 height 11
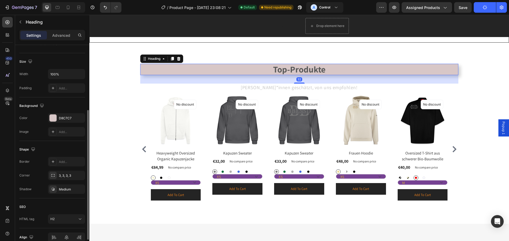
scroll to position [132, 0]
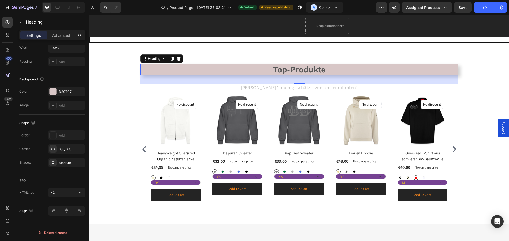
click at [67, 33] on p "Advanced" at bounding box center [61, 36] width 18 height 6
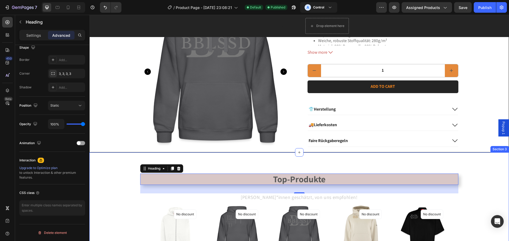
scroll to position [186, 0]
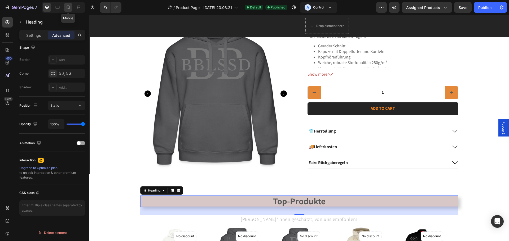
click at [67, 9] on icon at bounding box center [67, 7] width 5 height 5
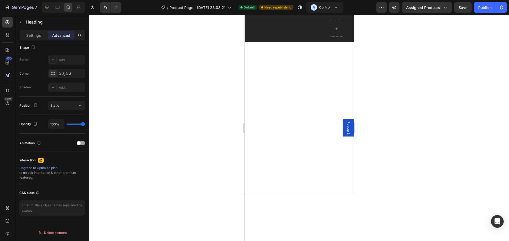
scroll to position [476, 0]
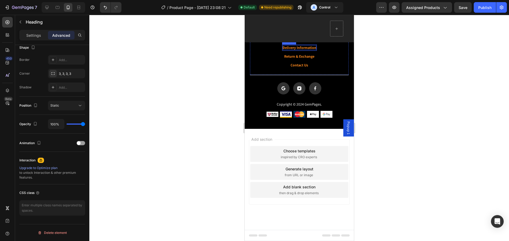
click at [289, 46] on div "Delivery Information" at bounding box center [299, 47] width 34 height 5
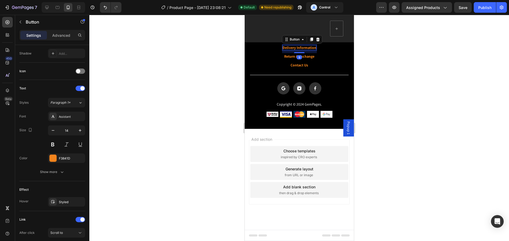
scroll to position [0, 0]
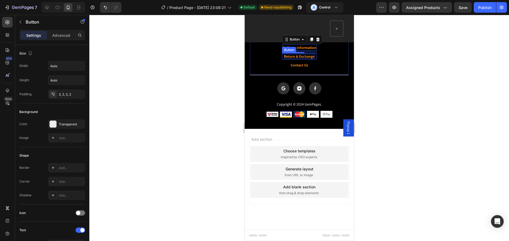
click at [306, 57] on p "Return & Exchange" at bounding box center [299, 56] width 30 height 5
click at [298, 86] on rect at bounding box center [299, 88] width 12 height 12
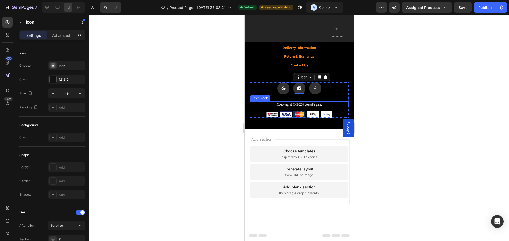
click at [306, 104] on p "Copyright © 2024 GemPages." at bounding box center [299, 104] width 98 height 5
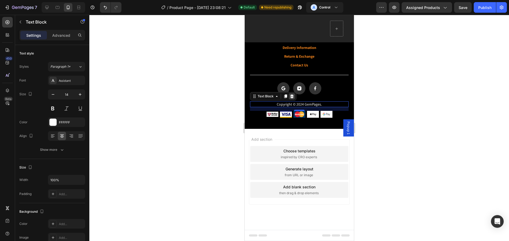
click at [291, 98] on icon at bounding box center [291, 96] width 3 height 4
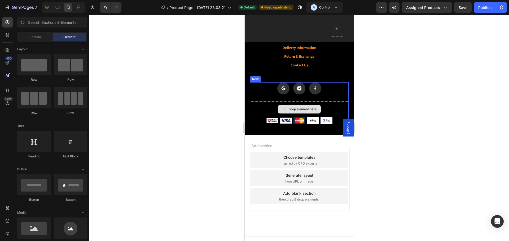
click at [333, 108] on div "Drop element here" at bounding box center [299, 109] width 99 height 16
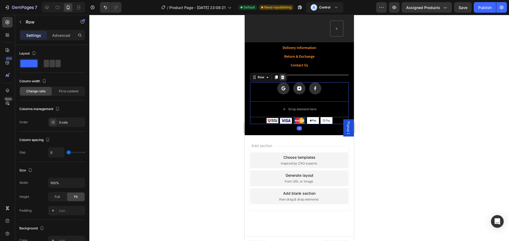
drag, startPoint x: 284, startPoint y: 78, endPoint x: 753, endPoint y: 23, distance: 472.0
click at [284, 78] on icon at bounding box center [282, 77] width 4 height 4
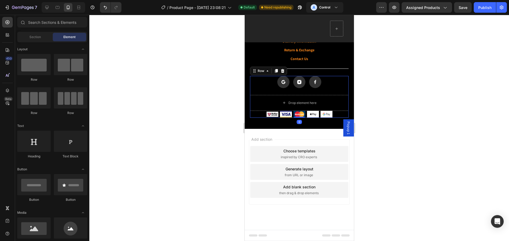
select select "M"
select select "L"
select select "M"
select select "XXL"
select select "S"
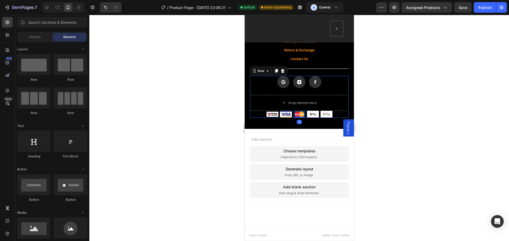
select select "S"
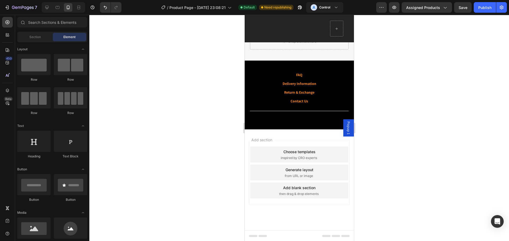
scroll to position [549, 0]
click at [108, 9] on icon "Undo/Redo" at bounding box center [105, 7] width 5 height 5
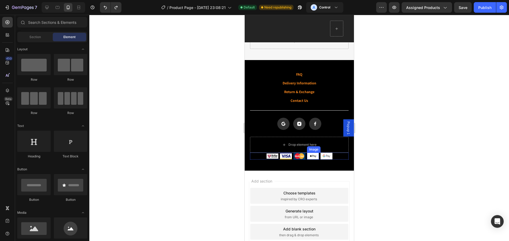
scroll to position [585, 0]
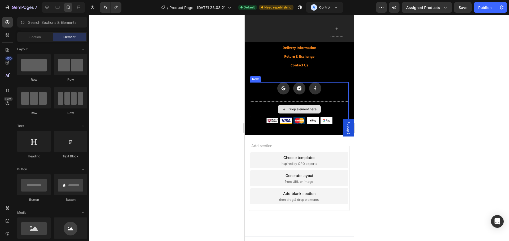
click at [331, 104] on div "Drop element here" at bounding box center [299, 109] width 99 height 16
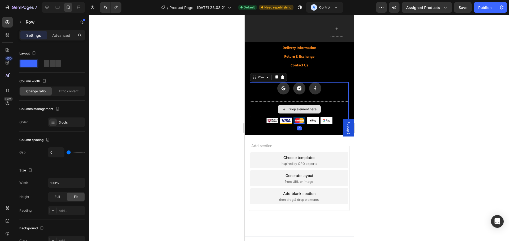
click at [292, 110] on div "Drop element here" at bounding box center [302, 109] width 28 height 4
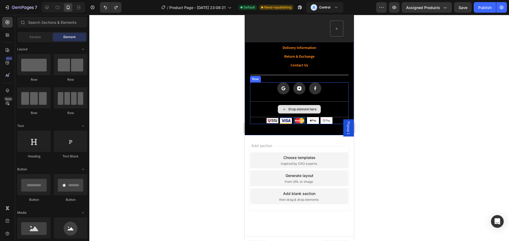
click at [292, 109] on div "Drop element here" at bounding box center [302, 109] width 28 height 4
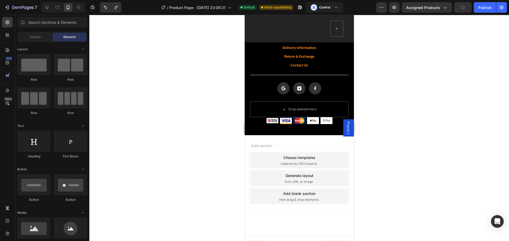
click at [404, 130] on div at bounding box center [298, 128] width 419 height 227
click at [256, 120] on div "Image Image Image Image Image Row" at bounding box center [299, 120] width 99 height 7
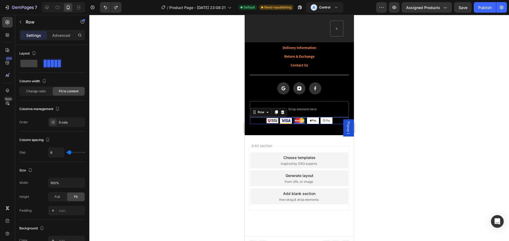
click at [427, 116] on div at bounding box center [298, 128] width 419 height 227
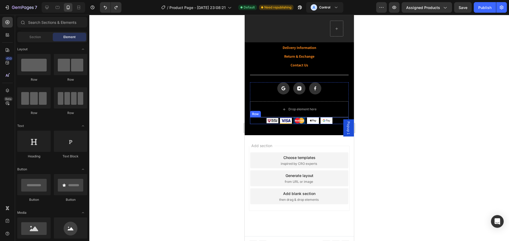
click at [259, 121] on div "Image Image Image Image Image Row" at bounding box center [299, 120] width 99 height 7
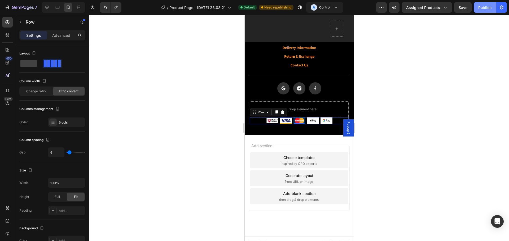
click at [486, 11] on button "Publish" at bounding box center [484, 7] width 22 height 11
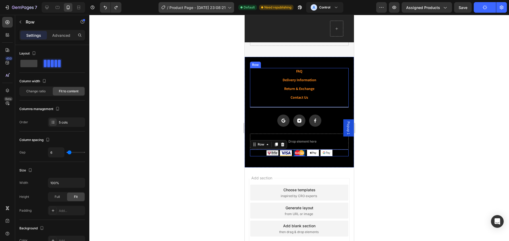
select select "M"
select select "L"
select select "M"
select select "XXL"
select select "S"
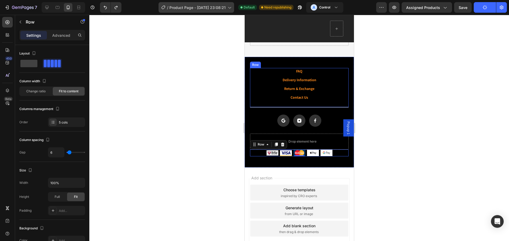
select select "S"
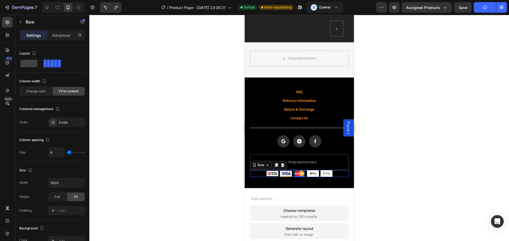
click at [235, 7] on div "/ Product Page - Aug 14, 23:08:21 Default Need republishing A Control" at bounding box center [251, 7] width 250 height 11
click at [227, 7] on div "/ Product Page - Aug 14, 23:08:21" at bounding box center [196, 7] width 76 height 11
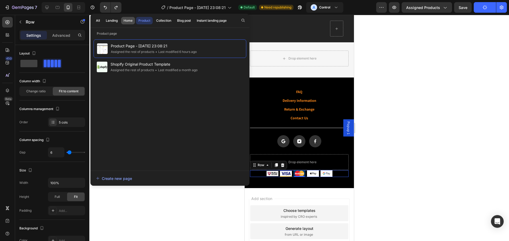
click at [125, 19] on div "Home" at bounding box center [127, 20] width 9 height 5
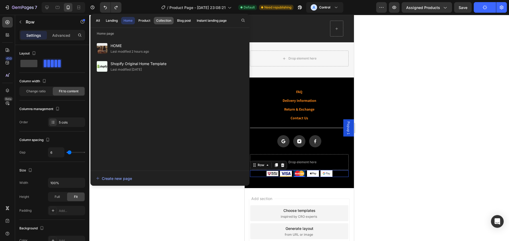
click at [163, 18] on div "Collection" at bounding box center [163, 20] width 15 height 5
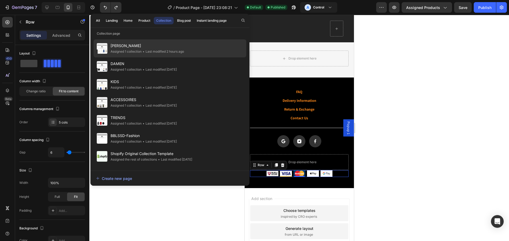
click at [163, 48] on span "HERREN" at bounding box center [146, 46] width 73 height 6
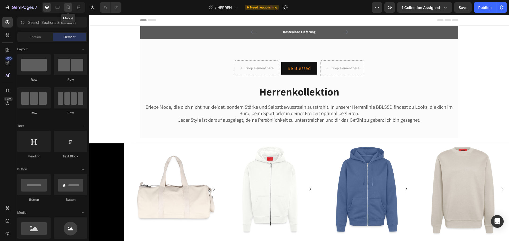
click at [70, 8] on icon at bounding box center [67, 7] width 5 height 5
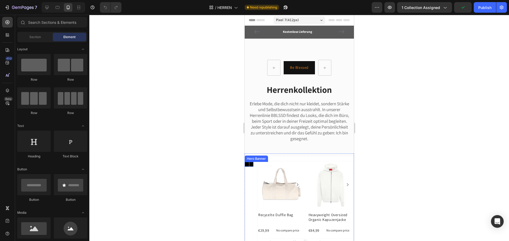
click at [250, 170] on div at bounding box center [248, 164] width 9 height 24
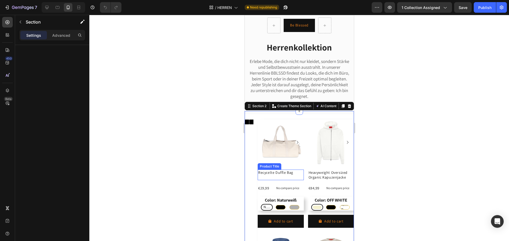
scroll to position [53, 0]
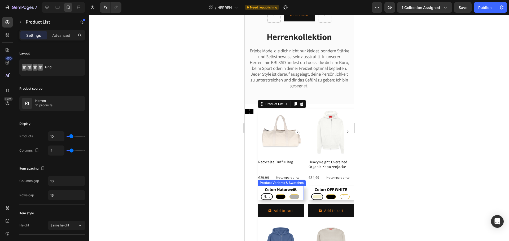
click at [271, 200] on div "Naturweiß" at bounding box center [266, 197] width 12 height 7
click at [267, 194] on input "Naturweiß Naturweiß Naturweiß" at bounding box center [266, 193] width 0 height 0
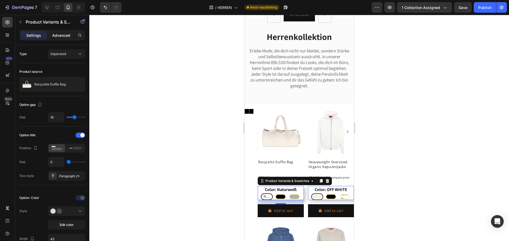
click at [57, 36] on p "Advanced" at bounding box center [61, 36] width 18 height 6
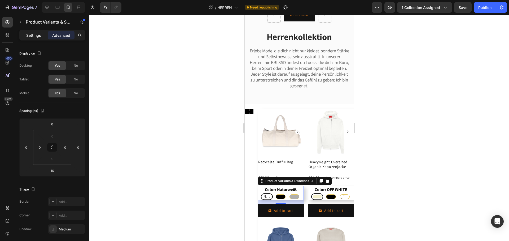
click at [38, 38] on p "Settings" at bounding box center [33, 36] width 15 height 6
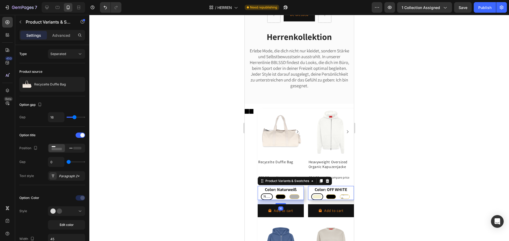
click at [34, 36] on p "Settings" at bounding box center [33, 36] width 15 height 6
click at [113, 184] on div at bounding box center [298, 128] width 419 height 227
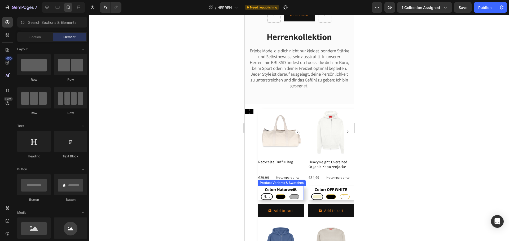
click at [289, 199] on div at bounding box center [294, 197] width 10 height 5
click at [294, 194] on input "Grau meliert Grau meliert" at bounding box center [294, 193] width 0 height 0
radio input "true"
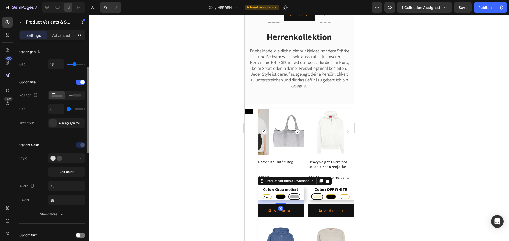
scroll to position [79, 0]
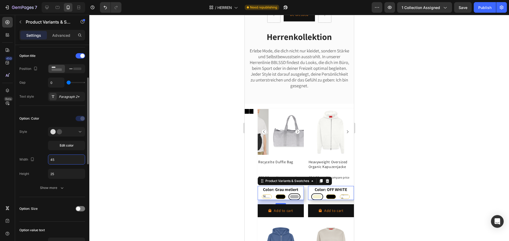
click at [55, 161] on input "45" at bounding box center [66, 160] width 37 height 10
type input "20"
click at [72, 172] on input "25" at bounding box center [66, 174] width 37 height 10
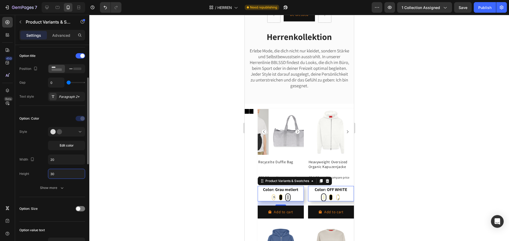
type input "3"
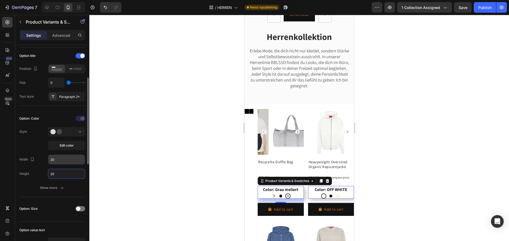
type input "20"
click at [71, 159] on input "20" at bounding box center [66, 160] width 37 height 10
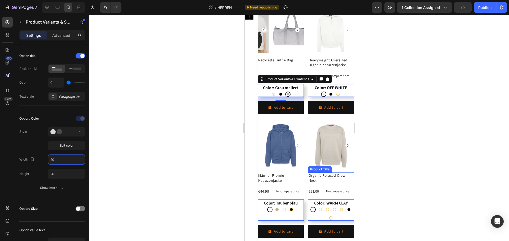
scroll to position [212, 0]
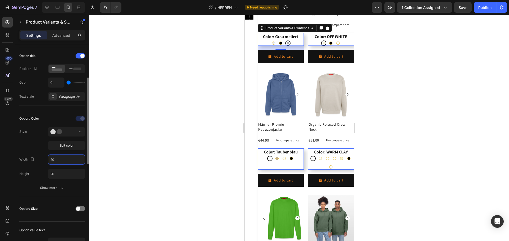
click at [56, 158] on input "20" at bounding box center [66, 160] width 37 height 10
type input "25"
click at [58, 171] on input "20" at bounding box center [66, 174] width 37 height 10
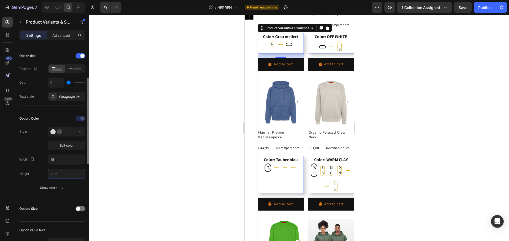
type input "5"
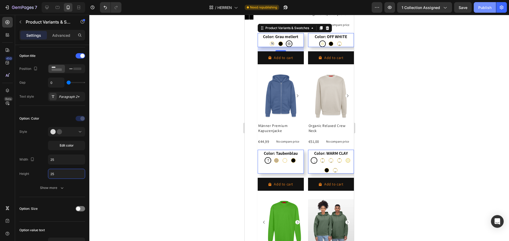
type input "25"
click at [482, 7] on div "Publish" at bounding box center [484, 8] width 13 height 6
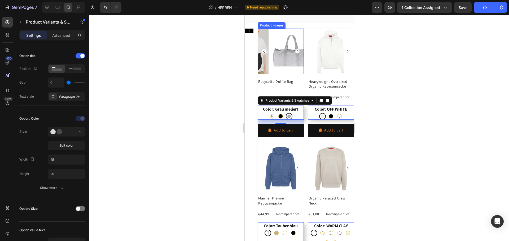
scroll to position [159, 0]
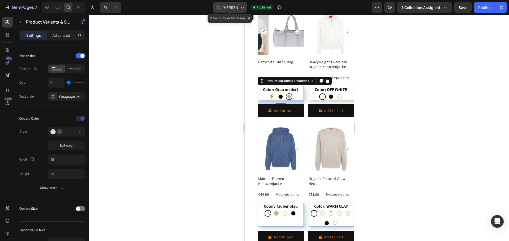
click at [243, 7] on icon at bounding box center [241, 7] width 5 height 5
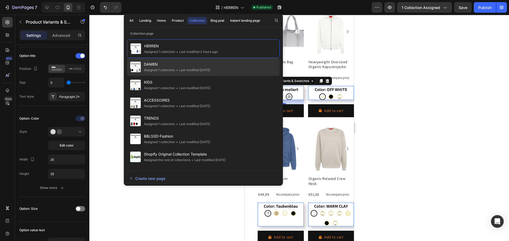
click at [166, 70] on div "Assigned 1 collection" at bounding box center [159, 70] width 31 height 5
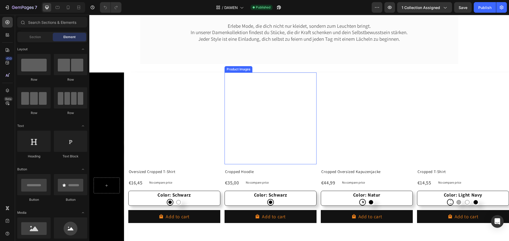
scroll to position [106, 0]
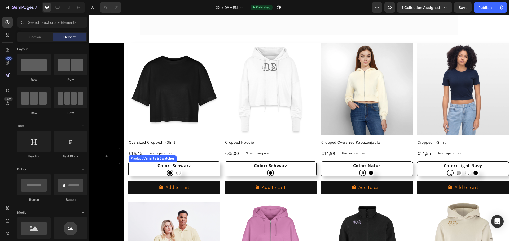
click at [189, 171] on div "Schwarz Schwarz Weiß Weiß" at bounding box center [173, 173] width 91 height 7
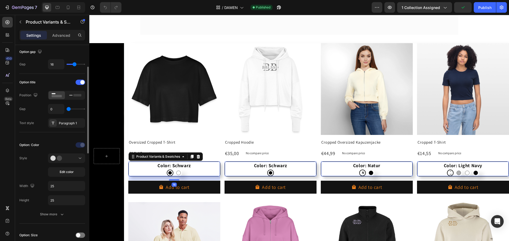
scroll to position [79, 0]
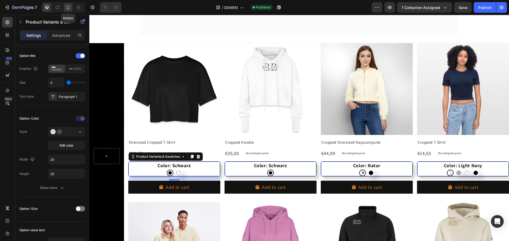
click at [68, 8] on icon at bounding box center [68, 8] width 3 height 4
type input "14"
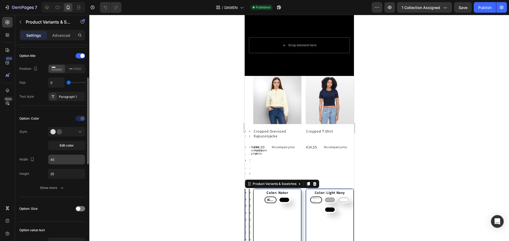
click at [57, 159] on input "45" at bounding box center [66, 160] width 37 height 10
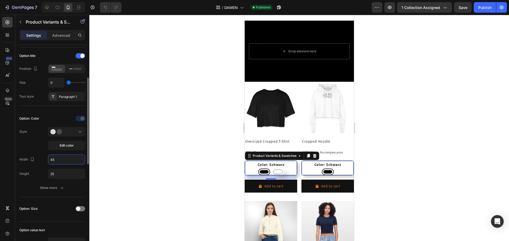
scroll to position [304, 0]
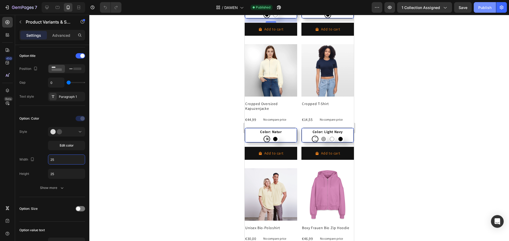
type input "25"
drag, startPoint x: 480, startPoint y: 5, endPoint x: 443, endPoint y: 6, distance: 37.1
click at [480, 5] on div "Publish" at bounding box center [484, 8] width 13 height 6
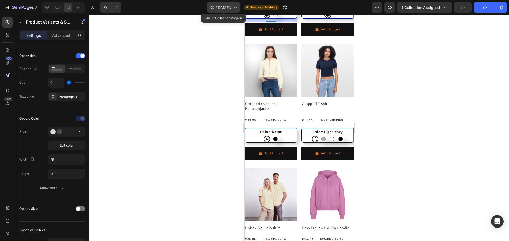
click at [229, 8] on span "DAMEN" at bounding box center [225, 8] width 14 height 6
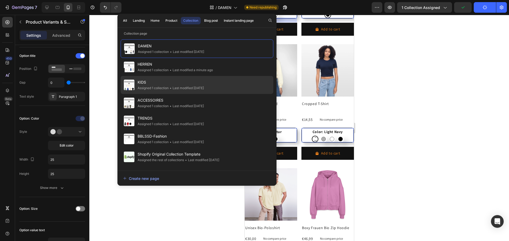
click at [180, 87] on div "• Last modified 6 days ago" at bounding box center [186, 88] width 35 height 5
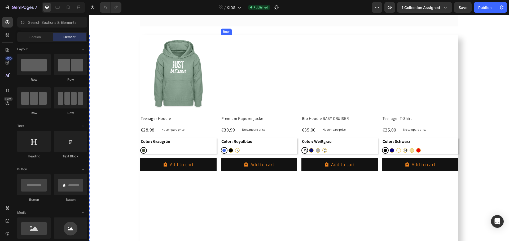
scroll to position [149, 0]
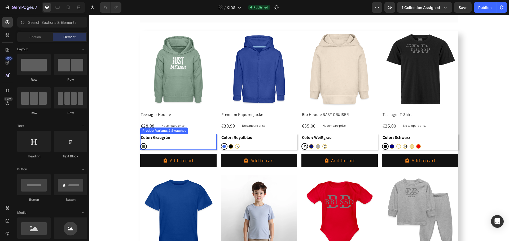
drag, startPoint x: 143, startPoint y: 147, endPoint x: 103, endPoint y: 99, distance: 62.5
click at [143, 147] on div at bounding box center [143, 146] width 3 height 3
click at [140, 143] on input "Graugrün Graugrün" at bounding box center [140, 143] width 0 height 0
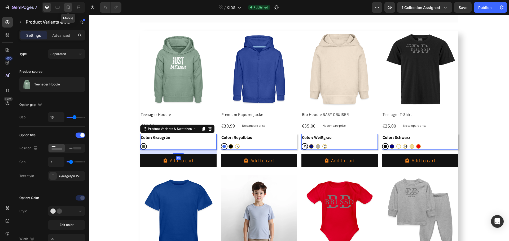
click at [68, 7] on icon at bounding box center [67, 7] width 5 height 5
type input "45"
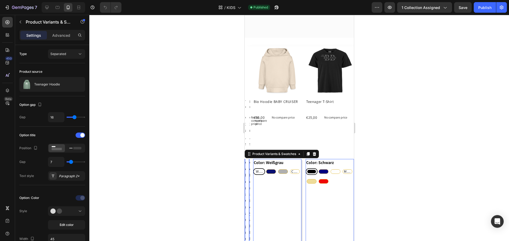
scroll to position [278, 0]
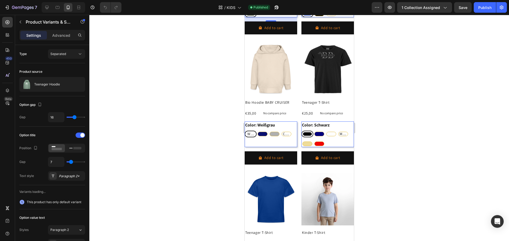
click at [253, 132] on span "Weißgrau" at bounding box center [250, 134] width 9 height 5
click at [244, 131] on input "Weißgrau Weißgrau Weißgrau" at bounding box center [244, 131] width 0 height 0
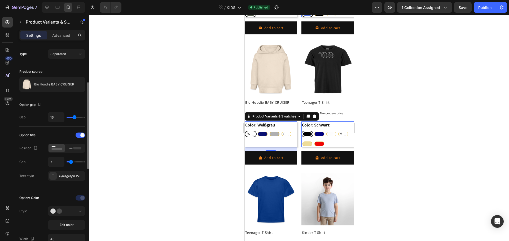
scroll to position [53, 0]
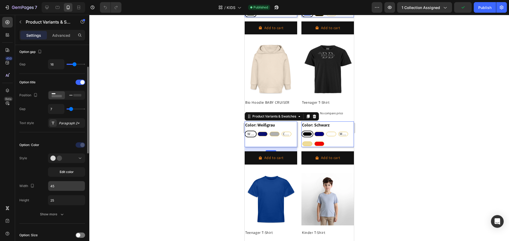
click at [66, 186] on input "45" at bounding box center [66, 186] width 37 height 10
paste input "2"
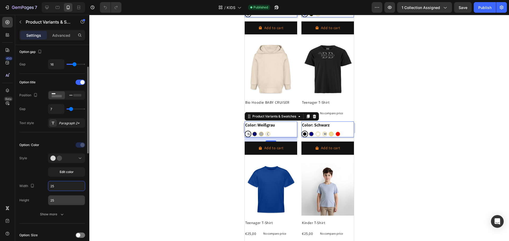
type input "25"
click at [64, 197] on input "25" at bounding box center [66, 201] width 37 height 10
click at [487, 10] on div "Publish" at bounding box center [484, 8] width 13 height 6
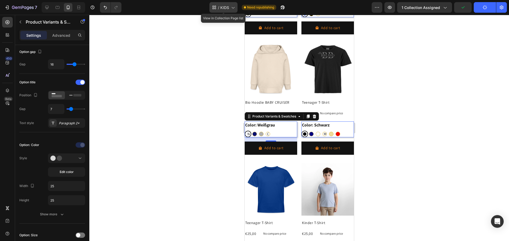
click at [219, 8] on span "/" at bounding box center [218, 8] width 1 height 6
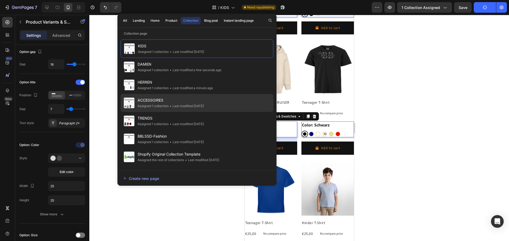
click at [150, 99] on span "ACCESSOIRES" at bounding box center [171, 100] width 66 height 6
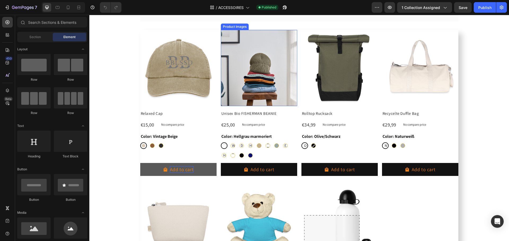
scroll to position [132, 0]
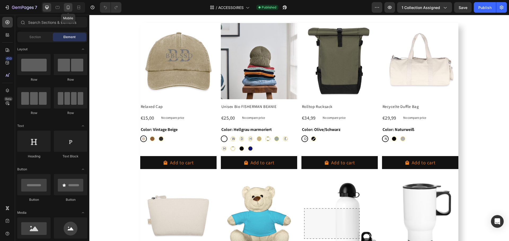
click at [69, 9] on icon at bounding box center [68, 8] width 3 height 4
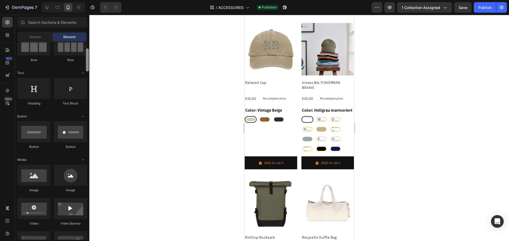
scroll to position [79, 0]
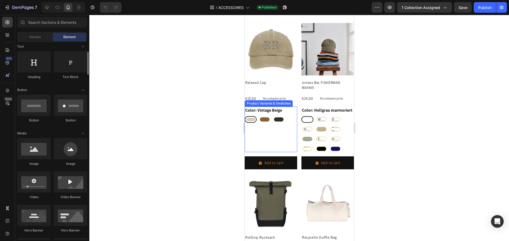
click at [250, 118] on div at bounding box center [250, 119] width 9 height 3
click at [244, 116] on input "Vintage Beige Vintage Beige" at bounding box center [244, 116] width 0 height 0
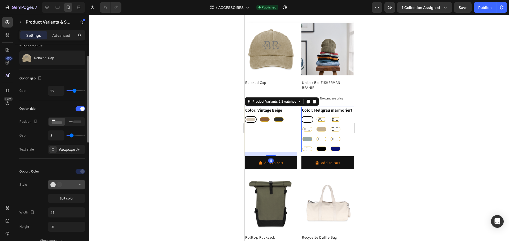
scroll to position [53, 0]
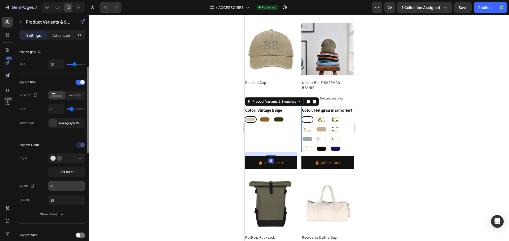
click at [57, 189] on input "45" at bounding box center [66, 186] width 37 height 10
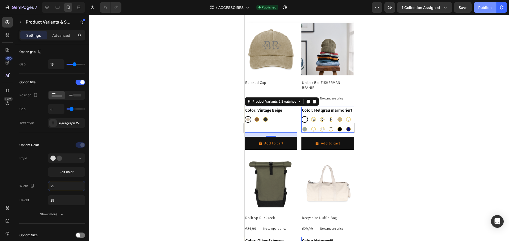
type input "25"
click at [485, 9] on div "Publish" at bounding box center [484, 8] width 13 height 6
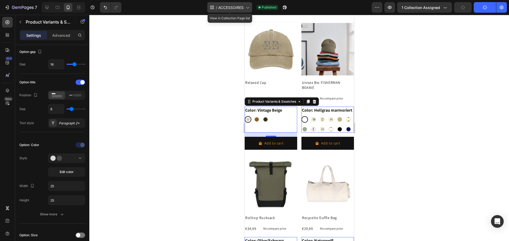
click at [234, 8] on span "ACCESSOIRES" at bounding box center [230, 8] width 25 height 6
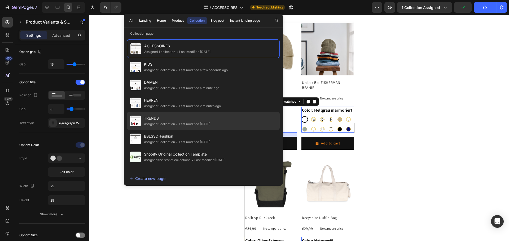
click at [166, 121] on span "TRENDS" at bounding box center [177, 118] width 66 height 6
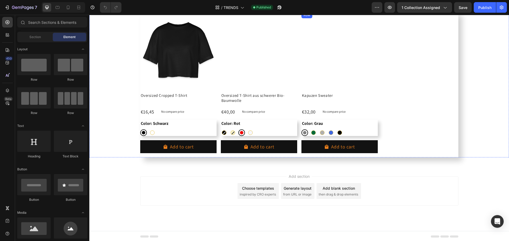
scroll to position [132, 0]
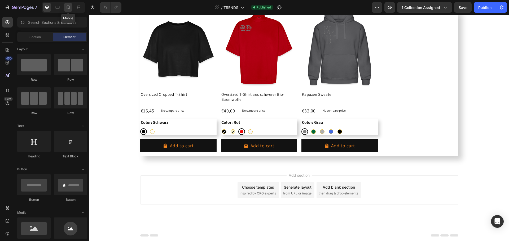
click at [68, 9] on icon at bounding box center [68, 8] width 3 height 4
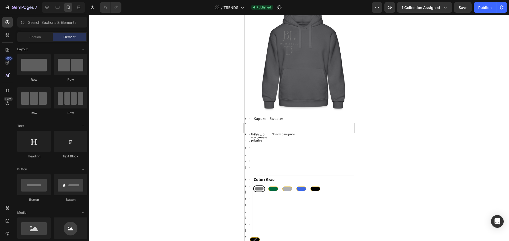
scroll to position [124, 0]
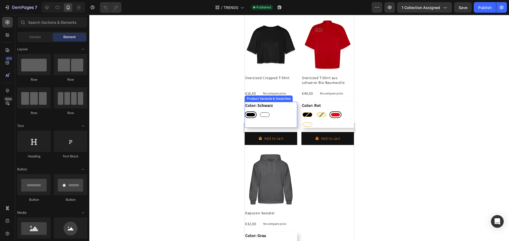
click at [263, 114] on div at bounding box center [264, 115] width 10 height 5
click at [258, 112] on input "Weiß Weiß" at bounding box center [258, 111] width 0 height 0
radio input "true"
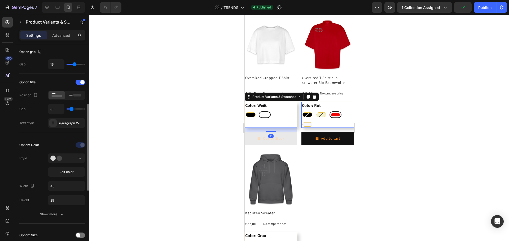
scroll to position [79, 0]
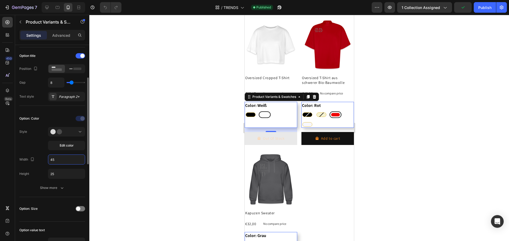
click at [62, 161] on input "45" at bounding box center [66, 160] width 37 height 10
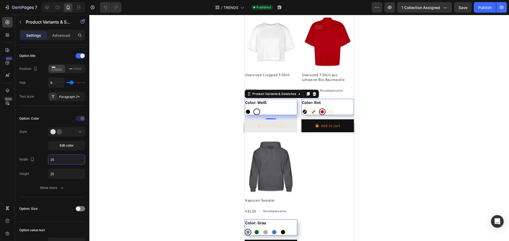
scroll to position [124, 0]
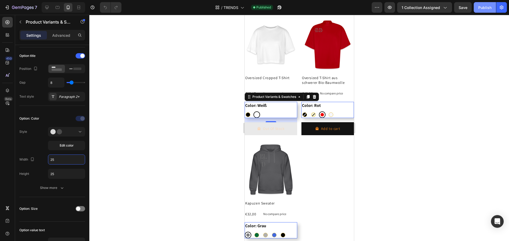
type input "25"
click at [489, 8] on div "Publish" at bounding box center [484, 8] width 13 height 6
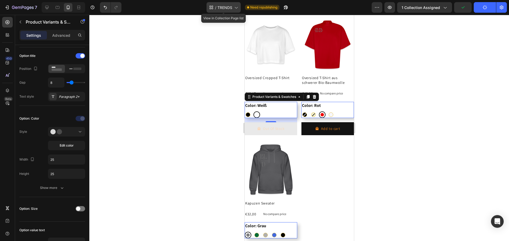
click at [233, 11] on div "/ TRENDS" at bounding box center [223, 7] width 34 height 11
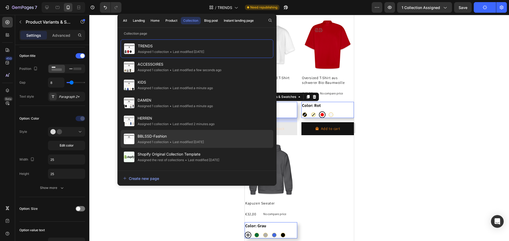
click at [163, 138] on span "BBLSSD-Fashion" at bounding box center [171, 136] width 66 height 6
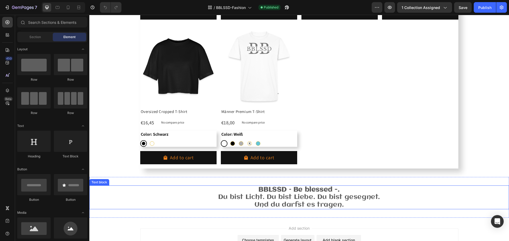
scroll to position [388, 0]
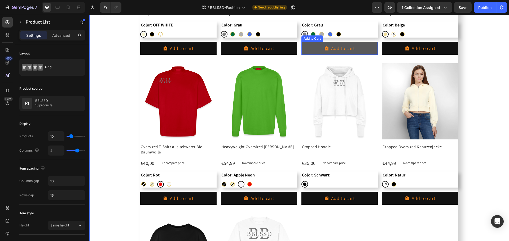
scroll to position [150, 0]
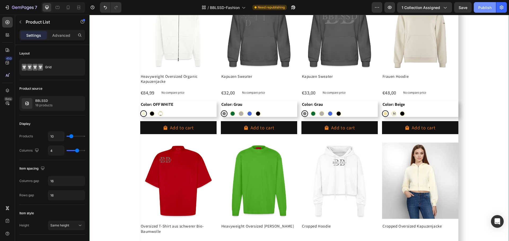
drag, startPoint x: 482, startPoint y: 10, endPoint x: 480, endPoint y: 10, distance: 2.9
click at [482, 10] on button "Publish" at bounding box center [484, 7] width 22 height 11
click at [202, 6] on icon at bounding box center [203, 7] width 5 height 5
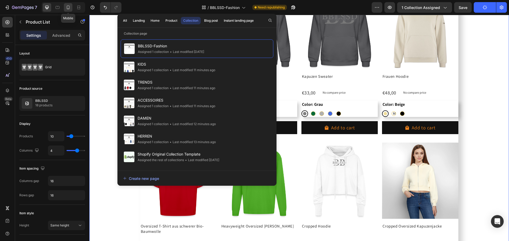
click at [67, 5] on icon at bounding box center [67, 7] width 5 height 5
type input "2"
type input "100%"
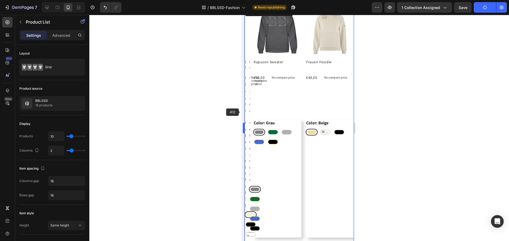
scroll to position [109, 0]
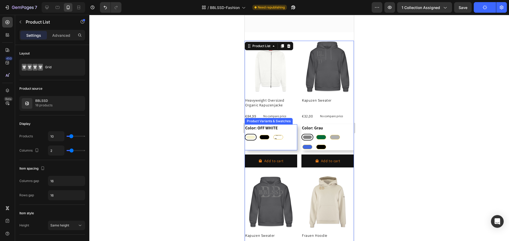
click at [250, 136] on div at bounding box center [250, 137] width 9 height 3
click at [244, 134] on input "OFF WHITE OFF WHITE" at bounding box center [244, 134] width 0 height 0
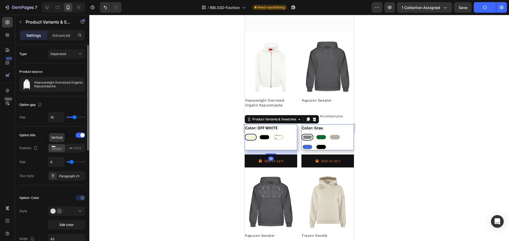
scroll to position [53, 0]
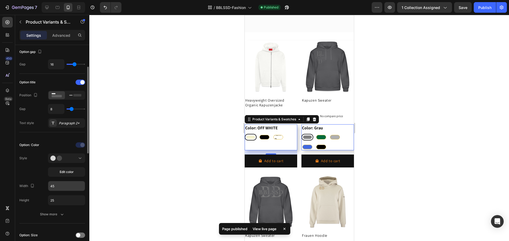
click at [56, 183] on input "45" at bounding box center [66, 186] width 37 height 10
paste input "2"
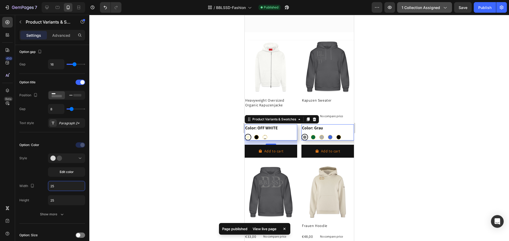
type input "25"
click at [478, 6] on div "Publish" at bounding box center [484, 8] width 13 height 6
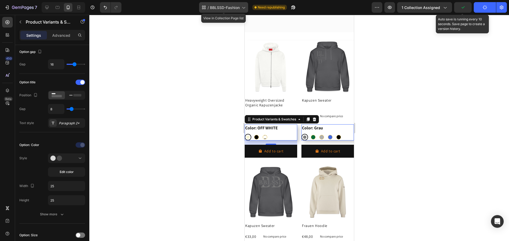
click at [247, 7] on div "/ BBLSSD-Fashion" at bounding box center [223, 7] width 49 height 11
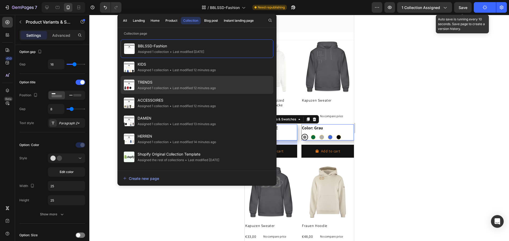
click at [158, 84] on span "TRENDS" at bounding box center [177, 82] width 78 height 6
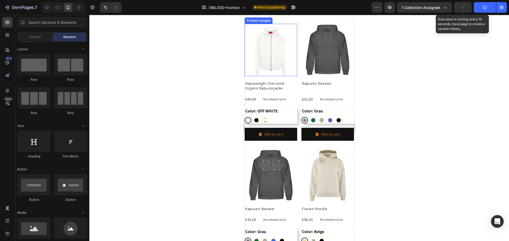
scroll to position [135, 0]
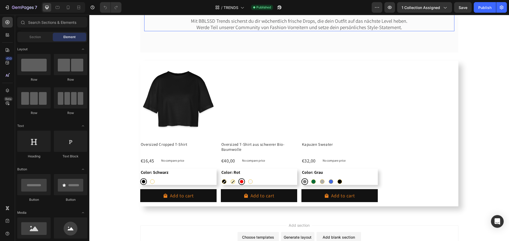
scroll to position [132, 0]
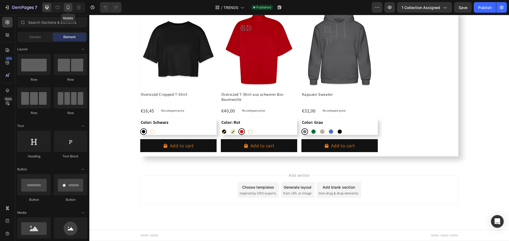
click at [67, 9] on icon at bounding box center [67, 7] width 5 height 5
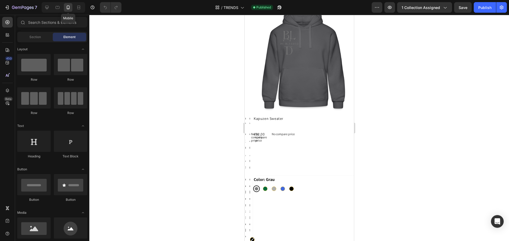
scroll to position [125, 0]
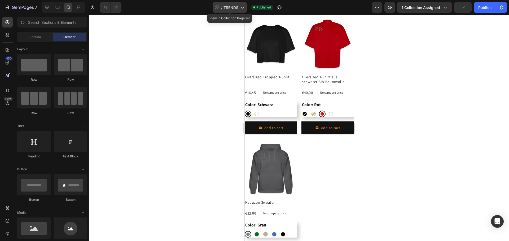
click at [233, 11] on div "/ TRENDS" at bounding box center [229, 7] width 34 height 11
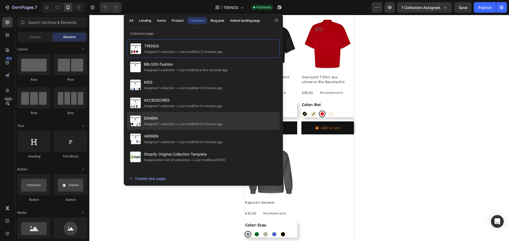
click at [160, 122] on div "Assigned 1 collection" at bounding box center [159, 124] width 31 height 5
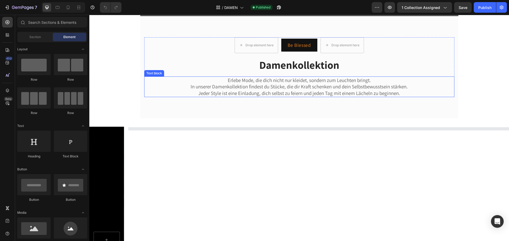
scroll to position [26, 0]
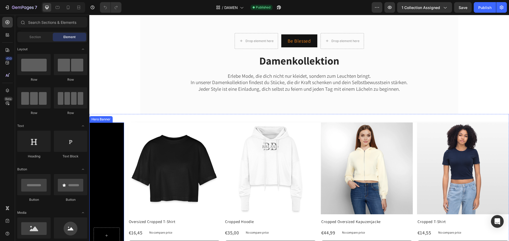
click at [99, 161] on div "Overlay" at bounding box center [106, 236] width 35 height 227
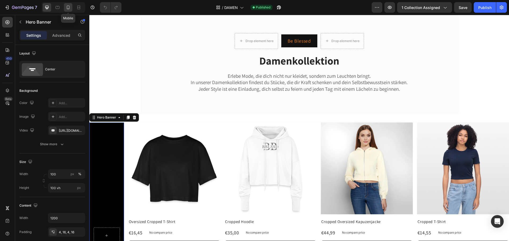
click at [71, 10] on div at bounding box center [68, 7] width 8 height 8
type input "100%"
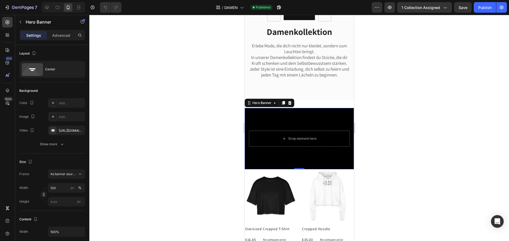
scroll to position [134, 0]
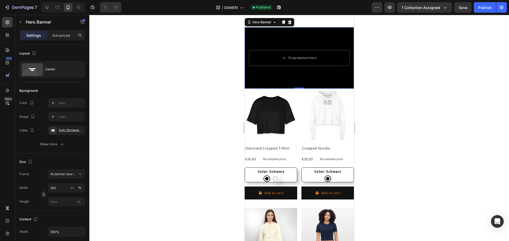
click at [262, 82] on div "Overlay" at bounding box center [298, 57] width 109 height 61
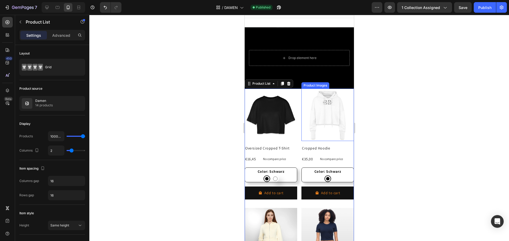
scroll to position [108, 0]
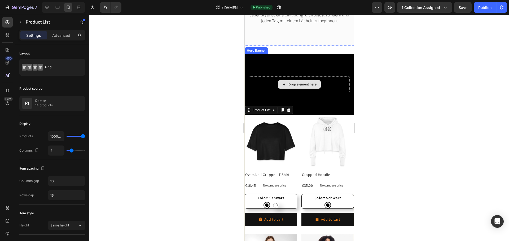
click at [305, 87] on div "Drop element here" at bounding box center [302, 84] width 28 height 4
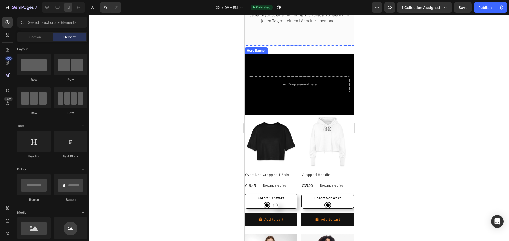
click at [332, 110] on div "Overlay" at bounding box center [298, 84] width 109 height 61
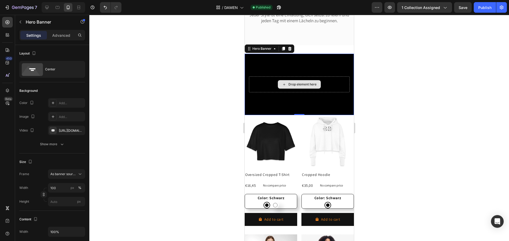
click at [310, 87] on div "Drop element here" at bounding box center [302, 84] width 28 height 4
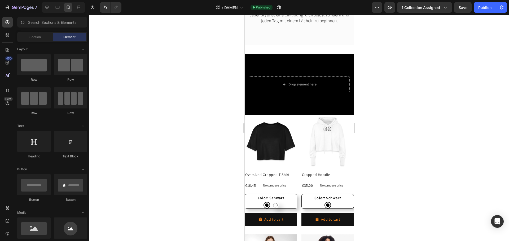
click at [389, 80] on div at bounding box center [298, 128] width 419 height 227
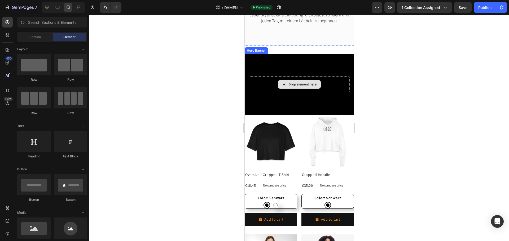
click at [305, 87] on div "Drop element here" at bounding box center [302, 84] width 28 height 4
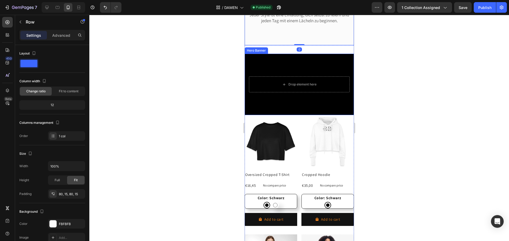
click at [323, 70] on div "Overlay" at bounding box center [298, 84] width 109 height 61
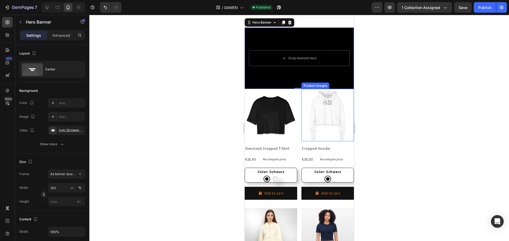
scroll to position [134, 0]
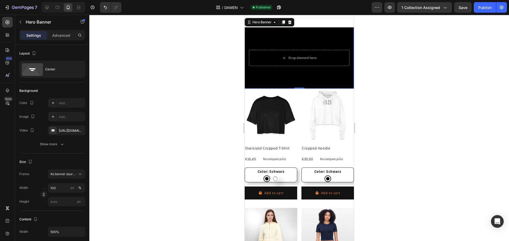
click at [281, 44] on div "Overlay" at bounding box center [298, 57] width 109 height 61
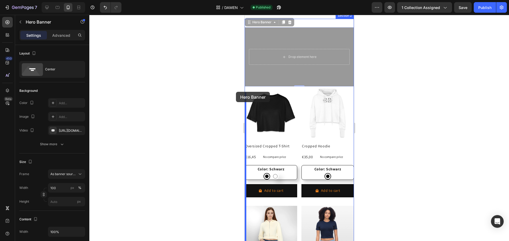
drag, startPoint x: 281, startPoint y: 39, endPoint x: 480, endPoint y: 107, distance: 209.9
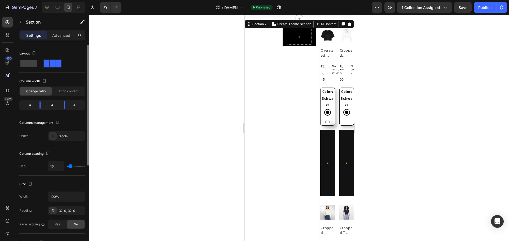
click at [76, 103] on div "4" at bounding box center [76, 104] width 15 height 7
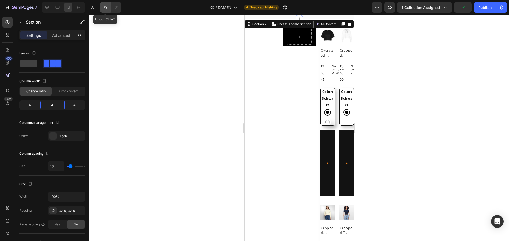
click at [105, 7] on icon "Undo/Redo" at bounding box center [105, 7] width 3 height 3
type input "0"
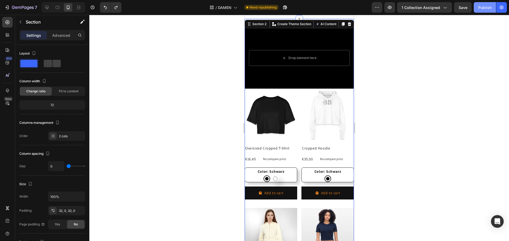
click at [481, 7] on div "Publish" at bounding box center [484, 8] width 13 height 6
click at [231, 7] on span "DAMEN" at bounding box center [225, 8] width 14 height 6
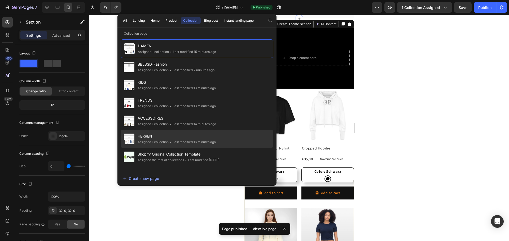
click at [149, 136] on span "HERREN" at bounding box center [177, 136] width 78 height 6
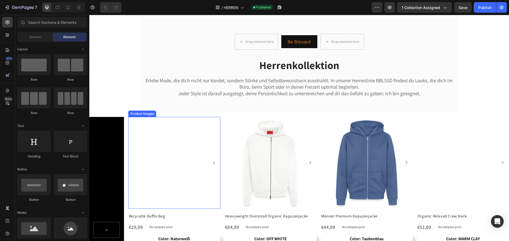
scroll to position [53, 0]
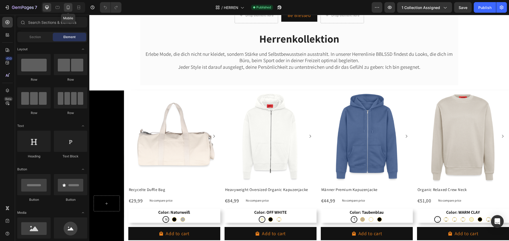
click at [70, 7] on icon at bounding box center [67, 7] width 5 height 5
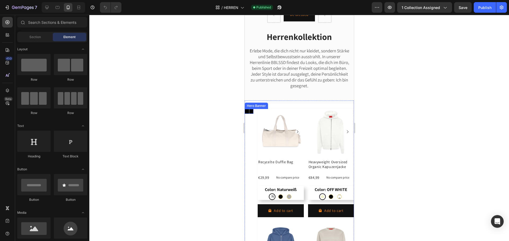
click at [247, 116] on div at bounding box center [248, 111] width 9 height 24
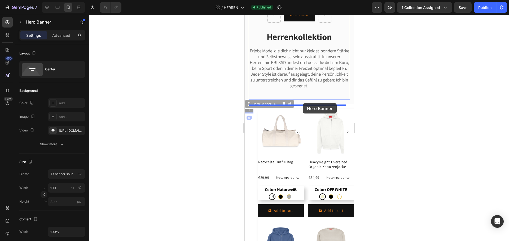
drag, startPoint x: 247, startPoint y: 116, endPoint x: 302, endPoint y: 103, distance: 56.3
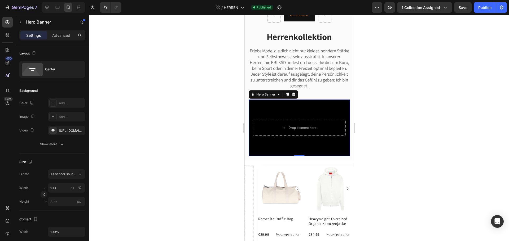
click at [326, 113] on div "Background Image" at bounding box center [298, 128] width 101 height 57
click at [325, 113] on div "Background Image" at bounding box center [298, 128] width 101 height 57
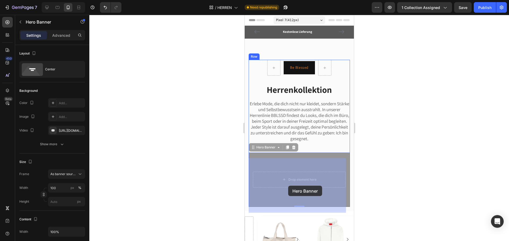
drag, startPoint x: 261, startPoint y: 101, endPoint x: 288, endPoint y: 186, distance: 88.7
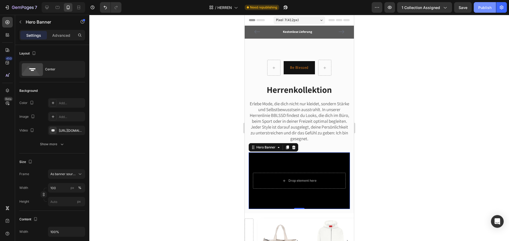
click at [478, 6] on div "Publish" at bounding box center [484, 8] width 13 height 6
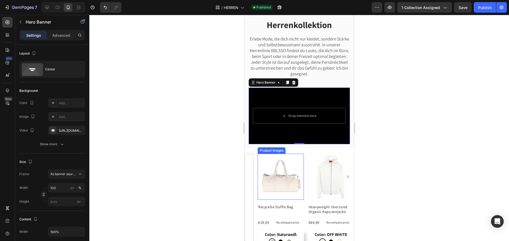
scroll to position [106, 0]
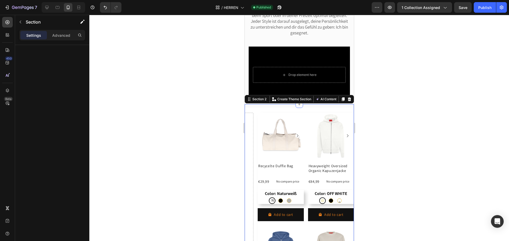
click at [24, 25] on button "button" at bounding box center [20, 22] width 8 height 8
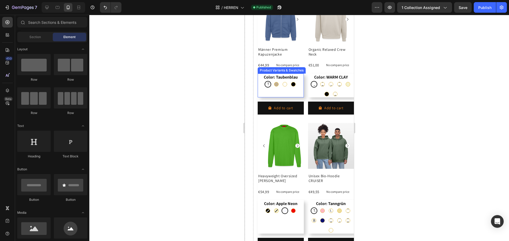
scroll to position [371, 0]
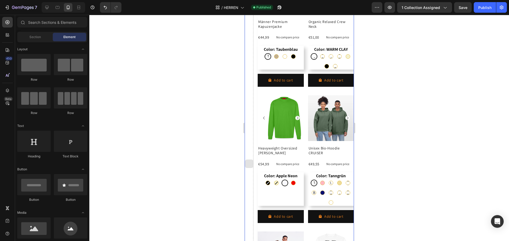
click at [250, 151] on div at bounding box center [248, 164] width 9 height 624
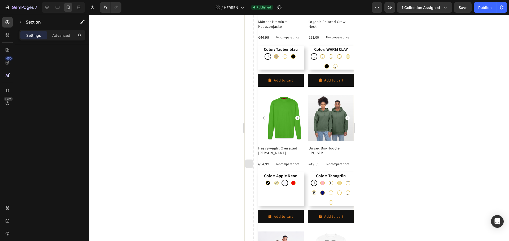
click at [246, 160] on div at bounding box center [249, 164] width 8 height 8
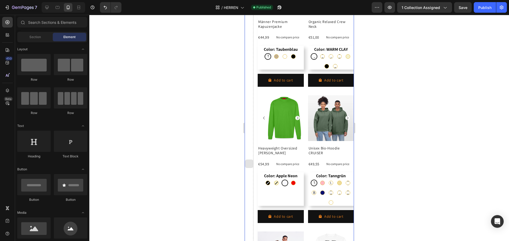
click at [247, 160] on div at bounding box center [249, 164] width 8 height 8
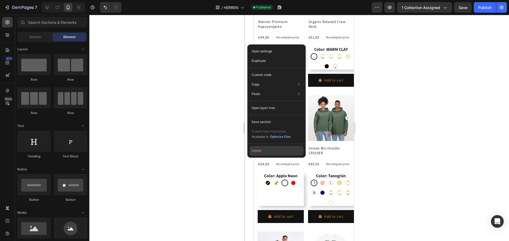
click at [255, 152] on button "Delete" at bounding box center [276, 151] width 54 height 10
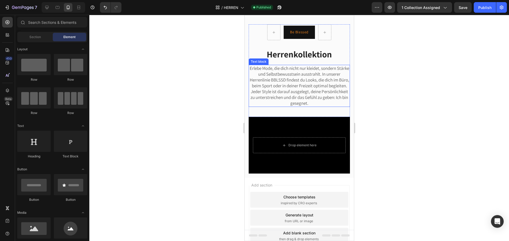
scroll to position [0, 0]
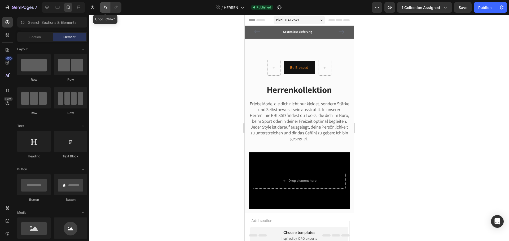
drag, startPoint x: 107, startPoint y: 10, endPoint x: 78, endPoint y: 117, distance: 111.8
click at [107, 10] on icon "Undo/Redo" at bounding box center [105, 7] width 5 height 5
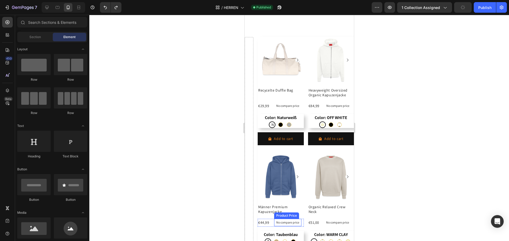
scroll to position [233, 0]
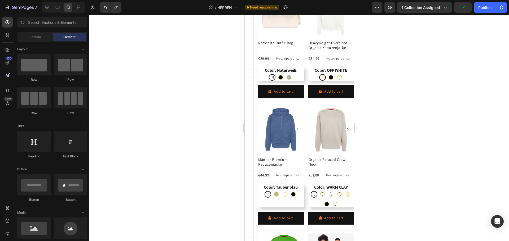
click at [508, 94] on div at bounding box center [298, 128] width 419 height 227
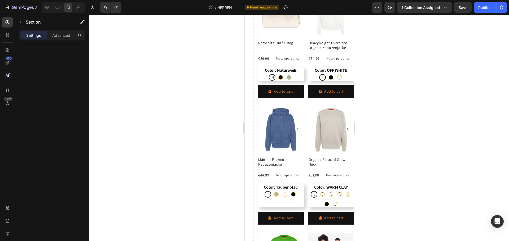
click at [314, 125] on img at bounding box center [331, 130] width 46 height 46
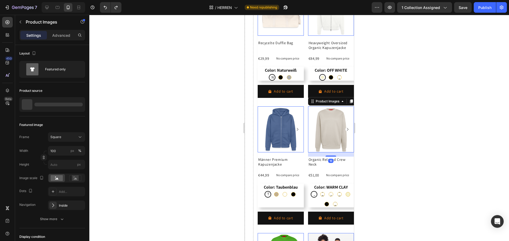
click at [216, 100] on div at bounding box center [298, 128] width 419 height 227
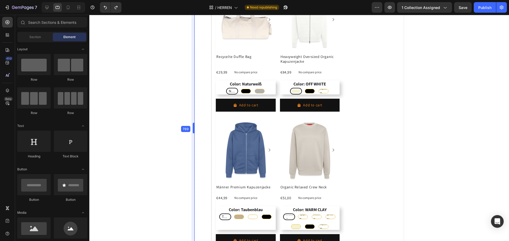
drag, startPoint x: 244, startPoint y: 126, endPoint x: 138, endPoint y: 131, distance: 106.6
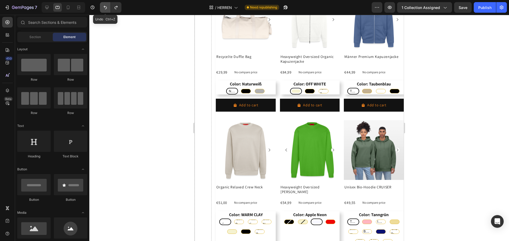
click at [104, 7] on icon "Undo/Redo" at bounding box center [105, 7] width 5 height 5
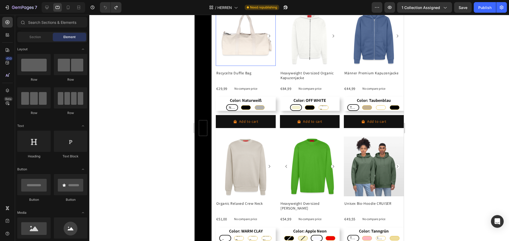
scroll to position [206, 0]
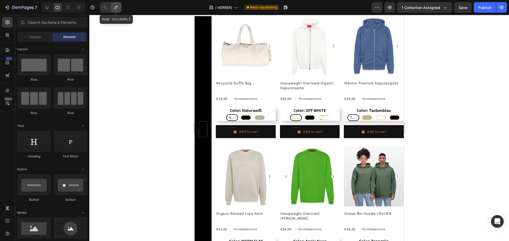
click at [114, 3] on button "Undo/Redo" at bounding box center [116, 7] width 11 height 11
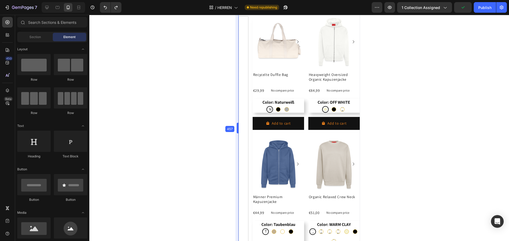
drag, startPoint x: 193, startPoint y: 124, endPoint x: 43, endPoint y: 92, distance: 153.7
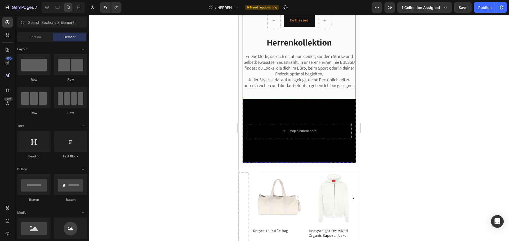
scroll to position [0, 0]
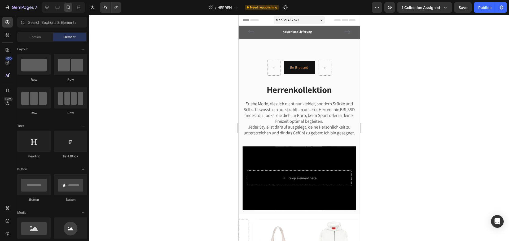
click at [280, 21] on span "Mobile ( 457 px)" at bounding box center [287, 19] width 23 height 5
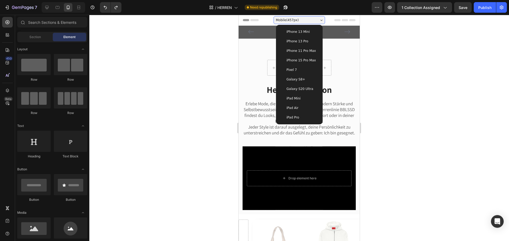
click at [301, 100] on div "iPad Mini" at bounding box center [299, 98] width 38 height 5
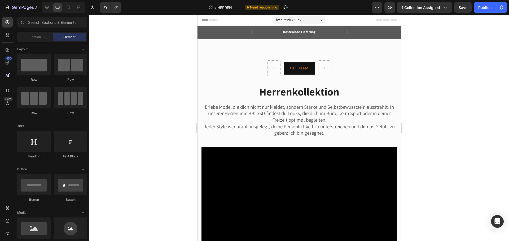
click at [278, 21] on span "iPad Mini ( 768 px)" at bounding box center [289, 19] width 26 height 5
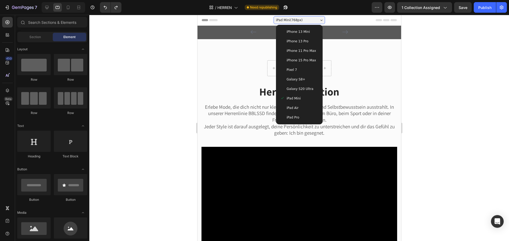
click at [305, 30] on span "iPhone 13 Mini" at bounding box center [297, 31] width 23 height 5
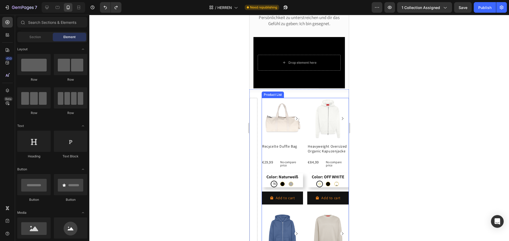
scroll to position [106, 0]
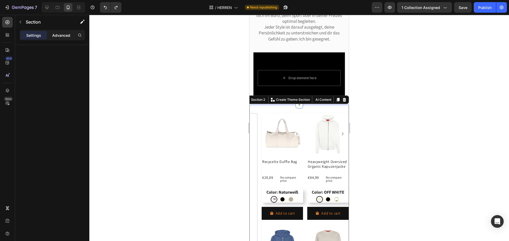
click at [64, 37] on p "Advanced" at bounding box center [61, 36] width 18 height 6
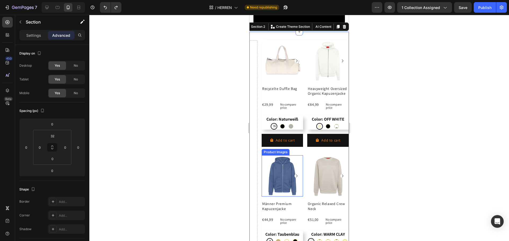
scroll to position [185, 0]
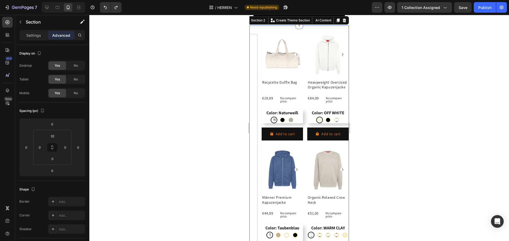
click at [21, 23] on icon "button" at bounding box center [20, 22] width 4 height 4
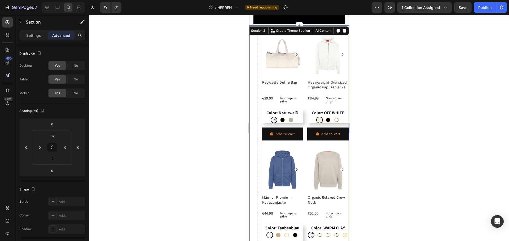
click at [35, 39] on div "Settings Advanced" at bounding box center [52, 35] width 66 height 11
click at [36, 36] on p "Settings" at bounding box center [33, 36] width 15 height 6
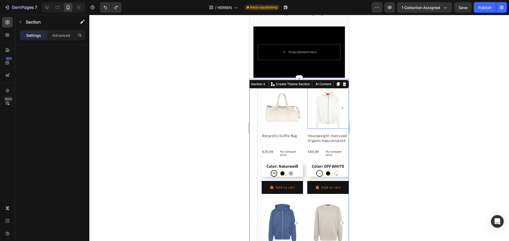
scroll to position [106, 0]
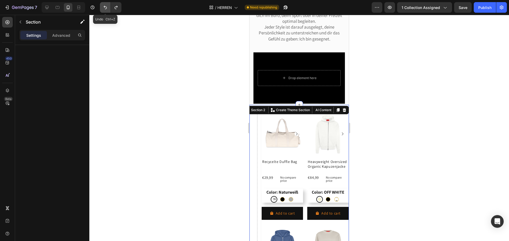
click at [104, 7] on icon "Undo/Redo" at bounding box center [105, 7] width 5 height 5
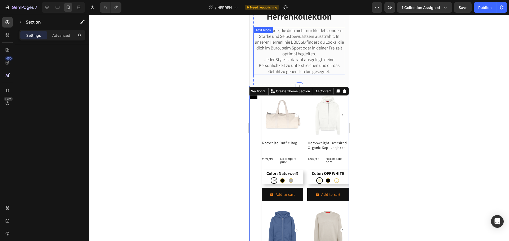
scroll to position [26, 0]
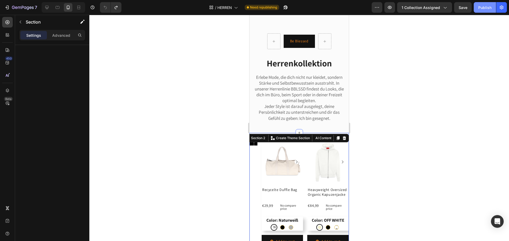
click at [481, 8] on div "Publish" at bounding box center [484, 8] width 13 height 6
click at [25, 23] on div "Section" at bounding box center [42, 22] width 55 height 14
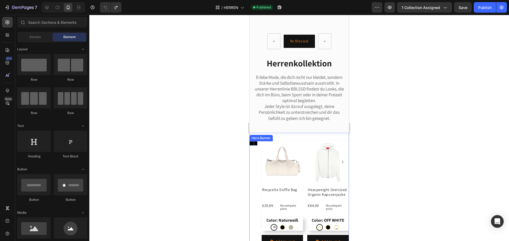
click at [254, 143] on div at bounding box center [253, 143] width 8 height 24
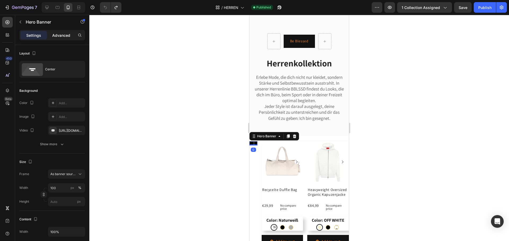
click at [60, 34] on p "Advanced" at bounding box center [61, 36] width 18 height 6
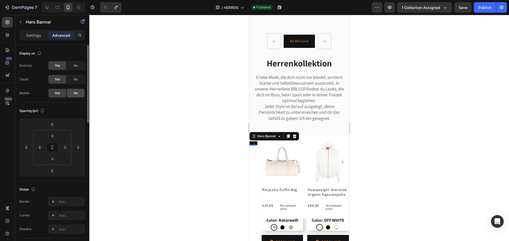
click at [73, 94] on div "No" at bounding box center [75, 93] width 17 height 8
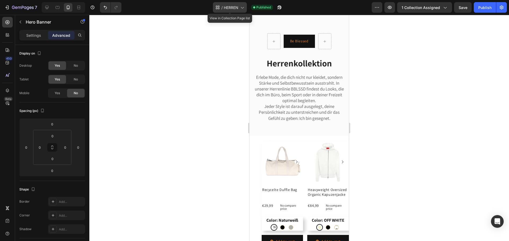
click at [229, 9] on span "HERREN" at bounding box center [231, 8] width 15 height 6
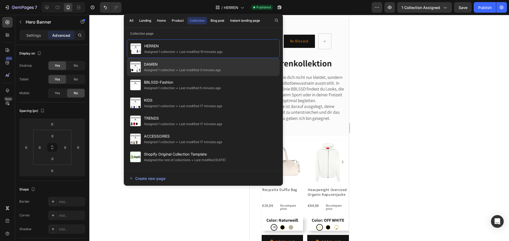
click at [164, 76] on div "DAMEN Assigned 1 collection • Last modified 3 minutes ago" at bounding box center [203, 85] width 153 height 18
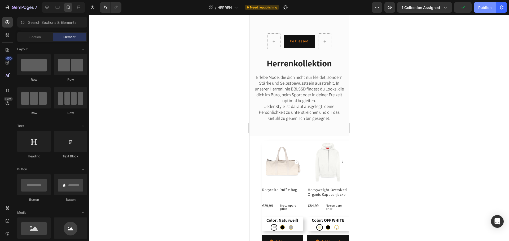
click at [482, 10] on div "Publish" at bounding box center [484, 8] width 13 height 6
click at [223, 11] on div "/ HERREN" at bounding box center [223, 7] width 34 height 11
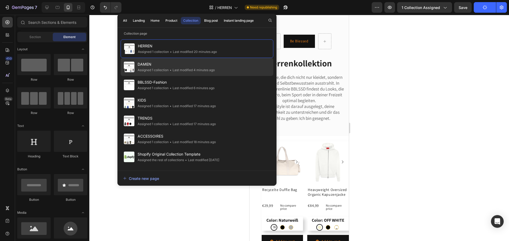
click at [142, 62] on span "DAMEN" at bounding box center [176, 64] width 77 height 6
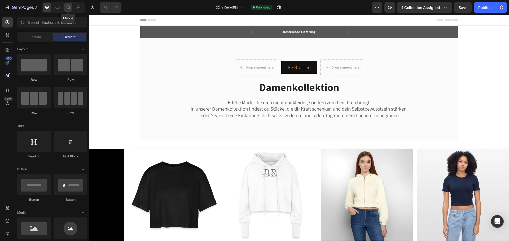
click at [69, 4] on div at bounding box center [68, 7] width 8 height 8
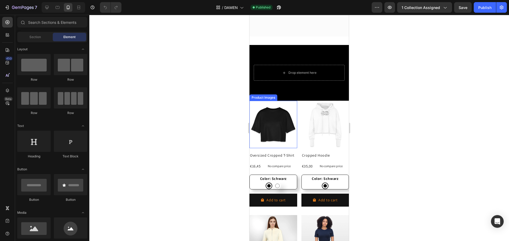
scroll to position [132, 0]
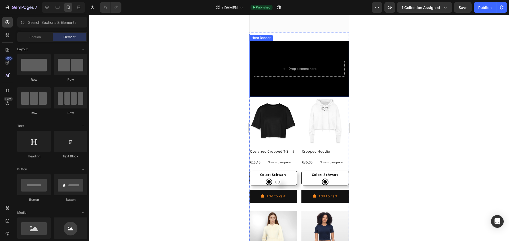
click at [280, 45] on div "Overlay" at bounding box center [298, 69] width 99 height 56
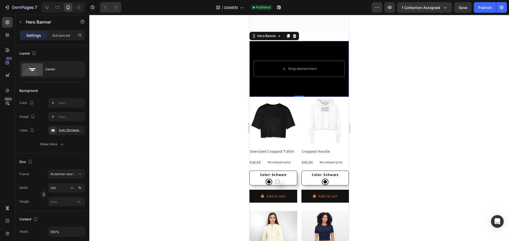
click at [272, 48] on div "Overlay" at bounding box center [298, 69] width 99 height 56
click at [394, 67] on div at bounding box center [298, 128] width 419 height 227
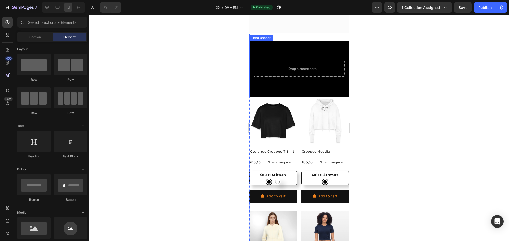
click at [331, 87] on div "Overlay" at bounding box center [298, 69] width 99 height 56
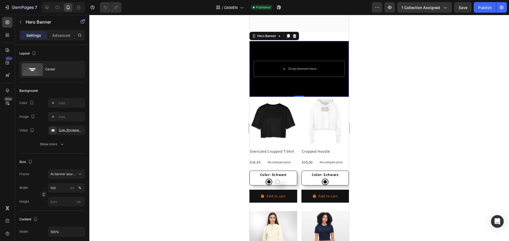
click at [265, 49] on div "Overlay" at bounding box center [298, 69] width 99 height 56
click at [61, 37] on p "Advanced" at bounding box center [61, 36] width 18 height 6
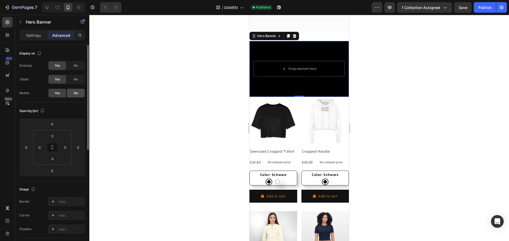
click at [78, 92] on span "No" at bounding box center [76, 93] width 4 height 5
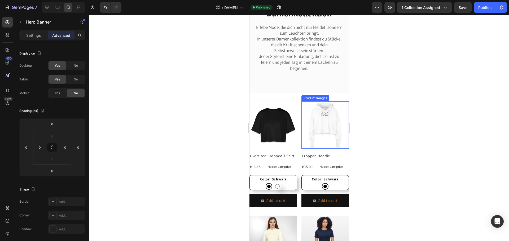
scroll to position [53, 0]
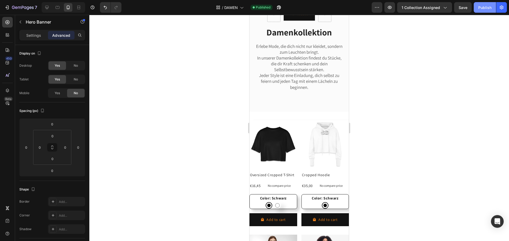
click at [482, 11] on button "Publish" at bounding box center [484, 7] width 22 height 11
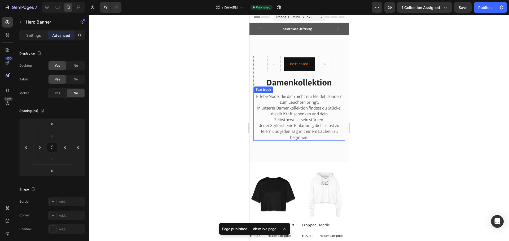
scroll to position [0, 0]
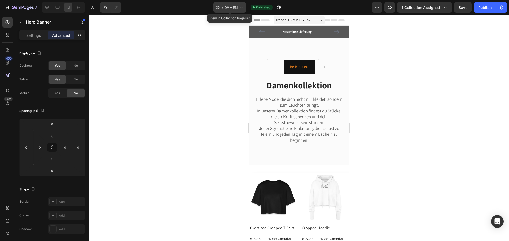
click at [237, 8] on span "DAMEN" at bounding box center [231, 8] width 14 height 6
click at [436, 61] on div at bounding box center [298, 128] width 419 height 227
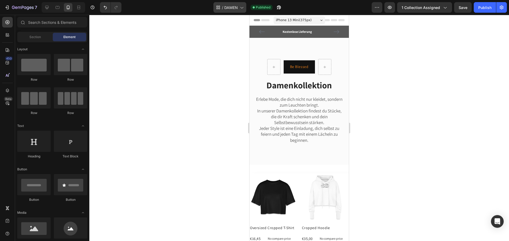
click at [232, 7] on span "DAMEN" at bounding box center [231, 8] width 14 height 6
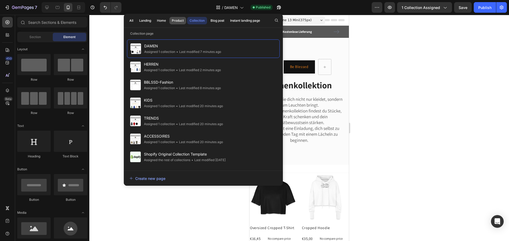
click at [177, 20] on div "Product" at bounding box center [178, 20] width 12 height 5
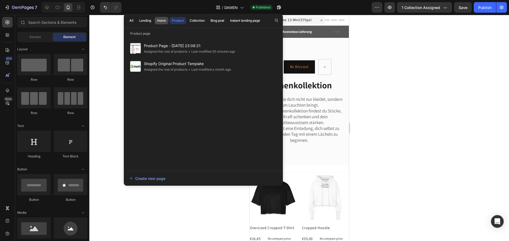
click at [158, 22] on div "Home" at bounding box center [161, 20] width 9 height 5
click at [143, 22] on div "Landing" at bounding box center [145, 20] width 12 height 5
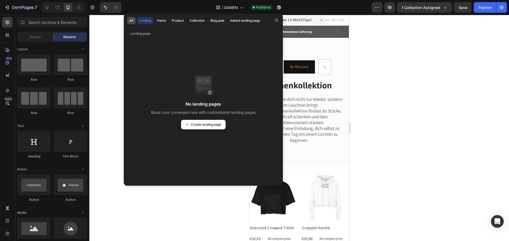
click at [132, 22] on div "All" at bounding box center [131, 20] width 4 height 5
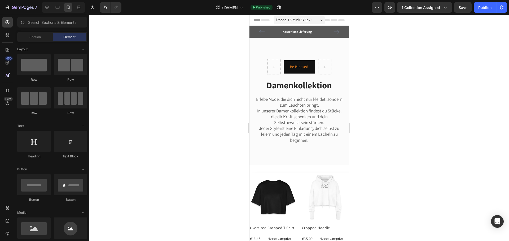
click at [495, 71] on div at bounding box center [298, 128] width 419 height 227
click at [389, 116] on div at bounding box center [298, 128] width 419 height 227
